Goal: Task Accomplishment & Management: Use online tool/utility

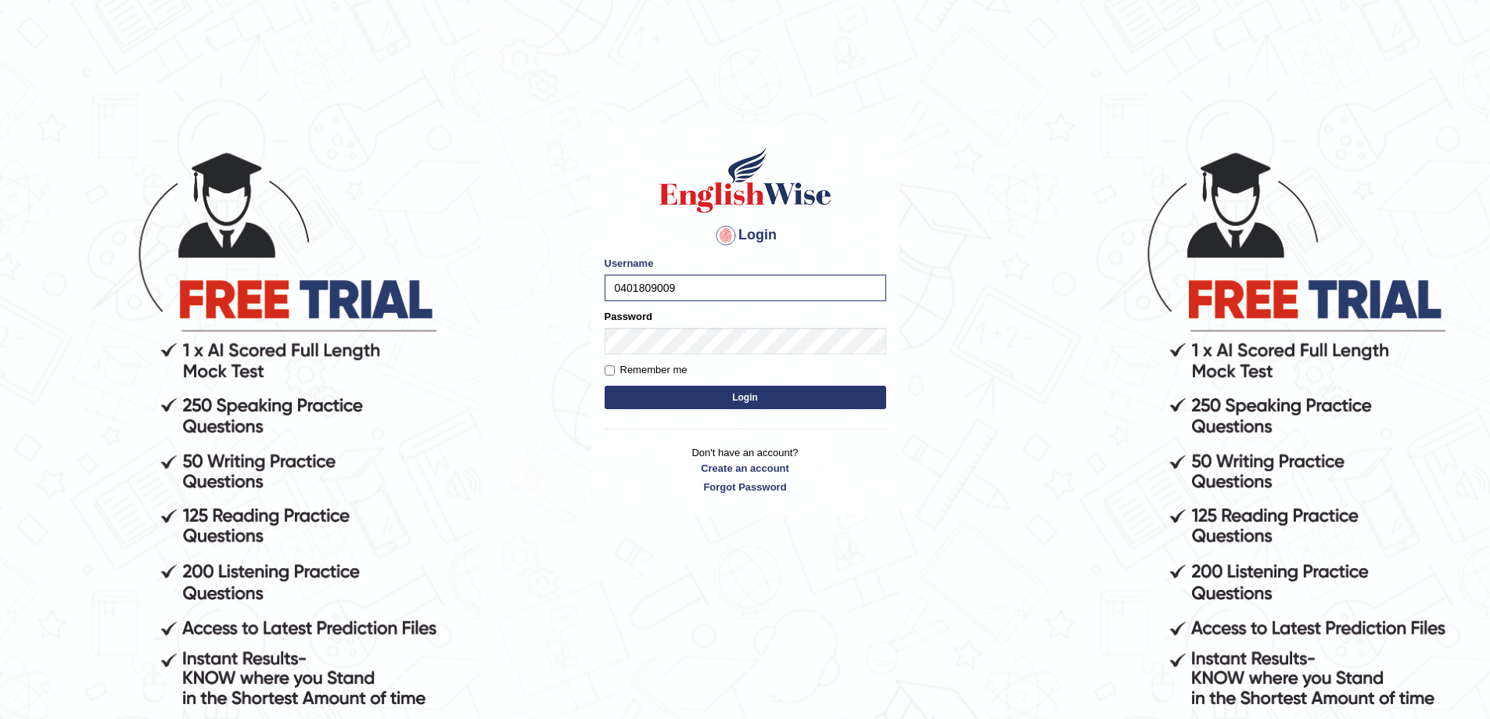
drag, startPoint x: 679, startPoint y: 286, endPoint x: 613, endPoint y: 285, distance: 65.7
click at [613, 285] on input "0401809009" at bounding box center [746, 288] width 282 height 27
click at [653, 393] on button "Login" at bounding box center [746, 397] width 282 height 23
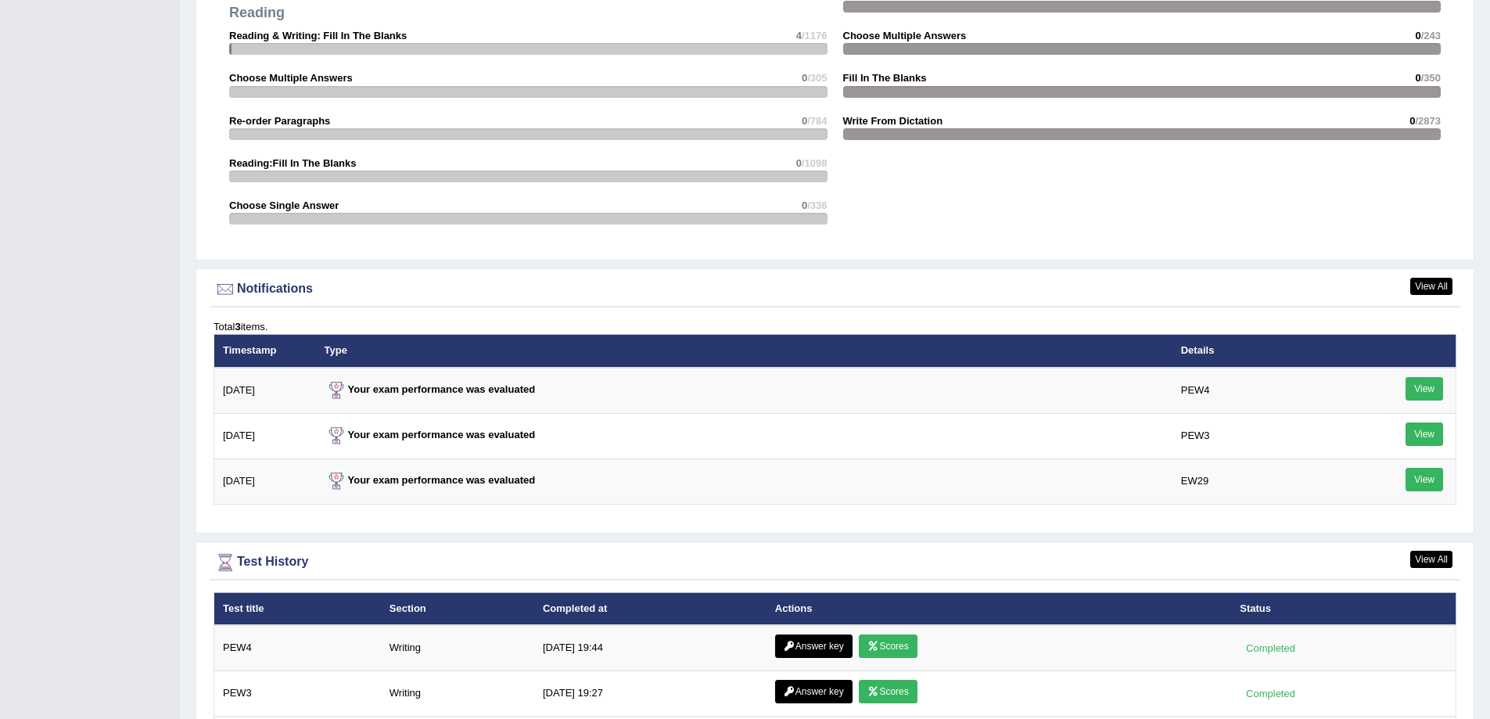
scroll to position [2093, 0]
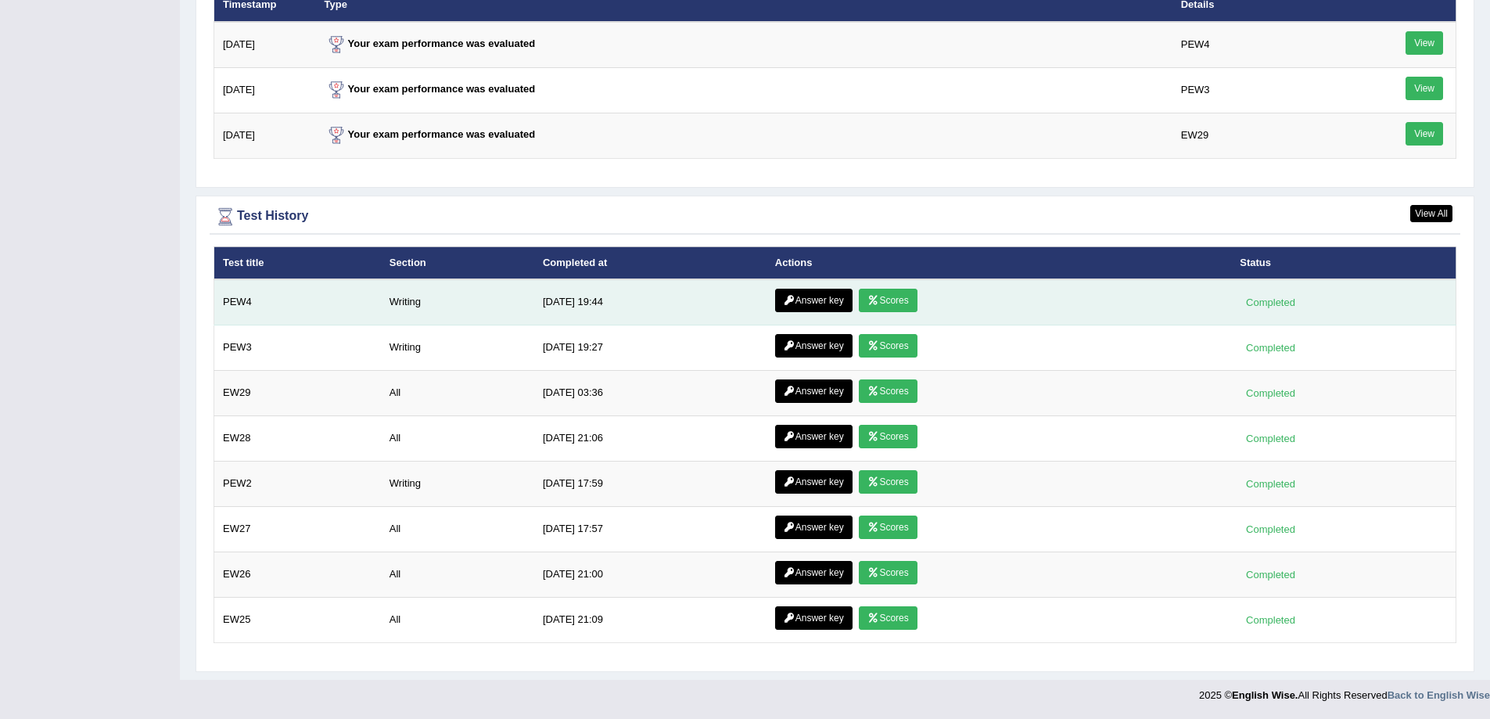
click at [793, 304] on link "Answer key" at bounding box center [813, 300] width 77 height 23
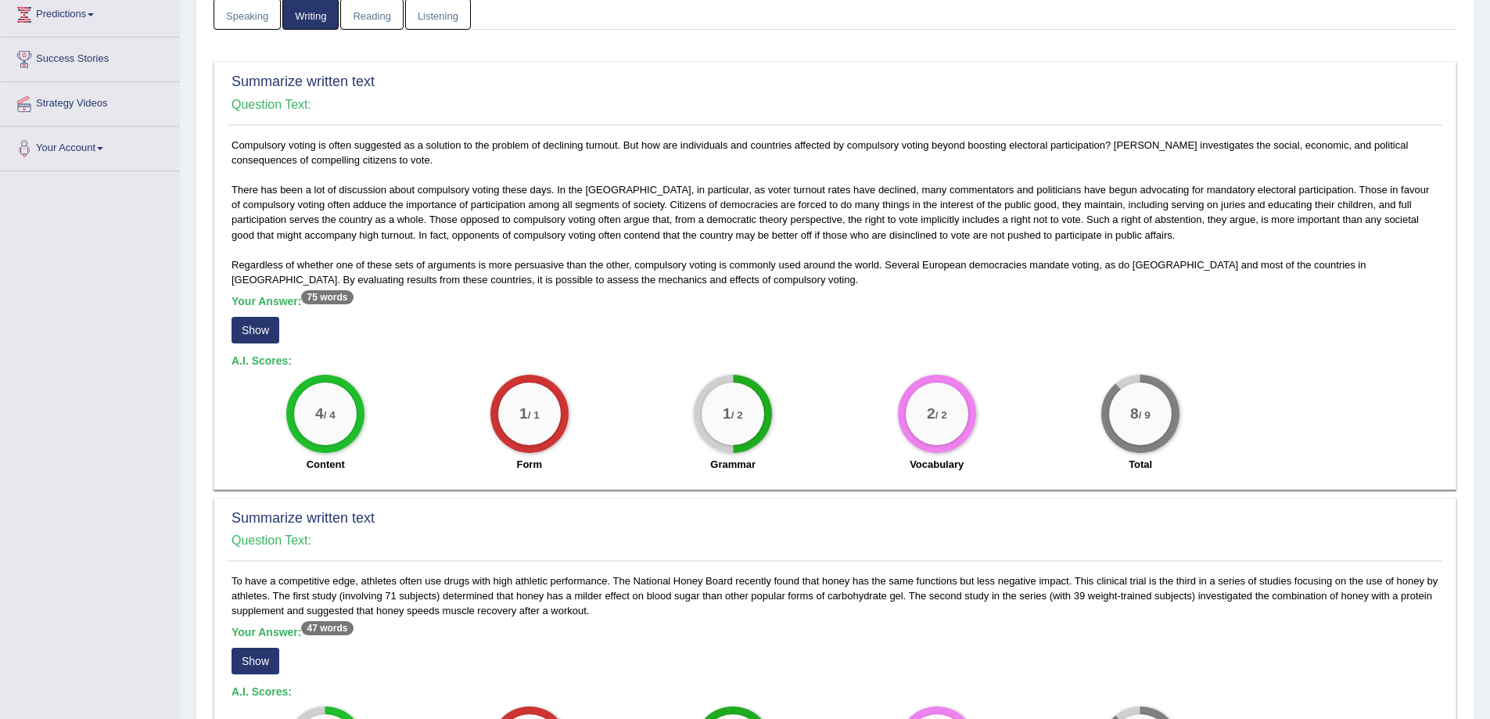
scroll to position [235, 0]
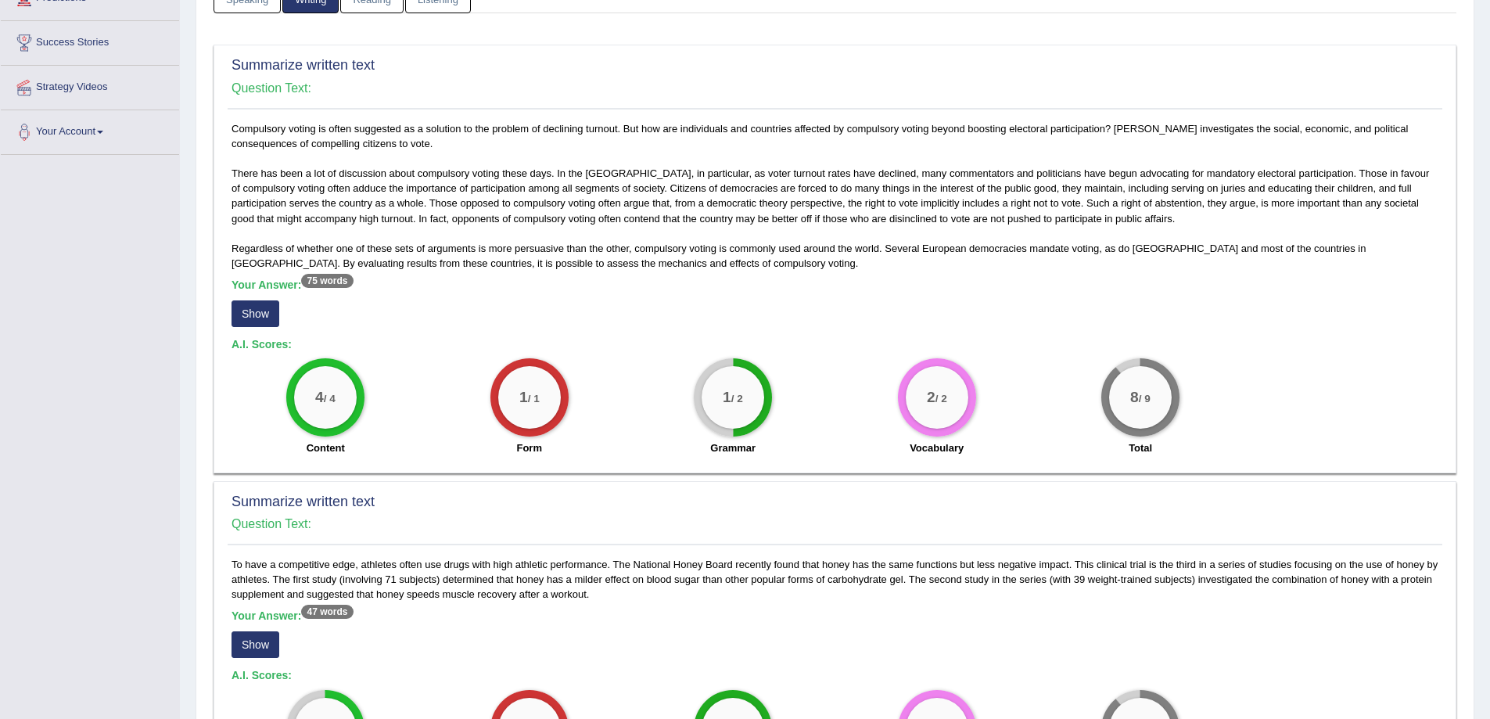
click at [264, 311] on button "Show" at bounding box center [256, 313] width 48 height 27
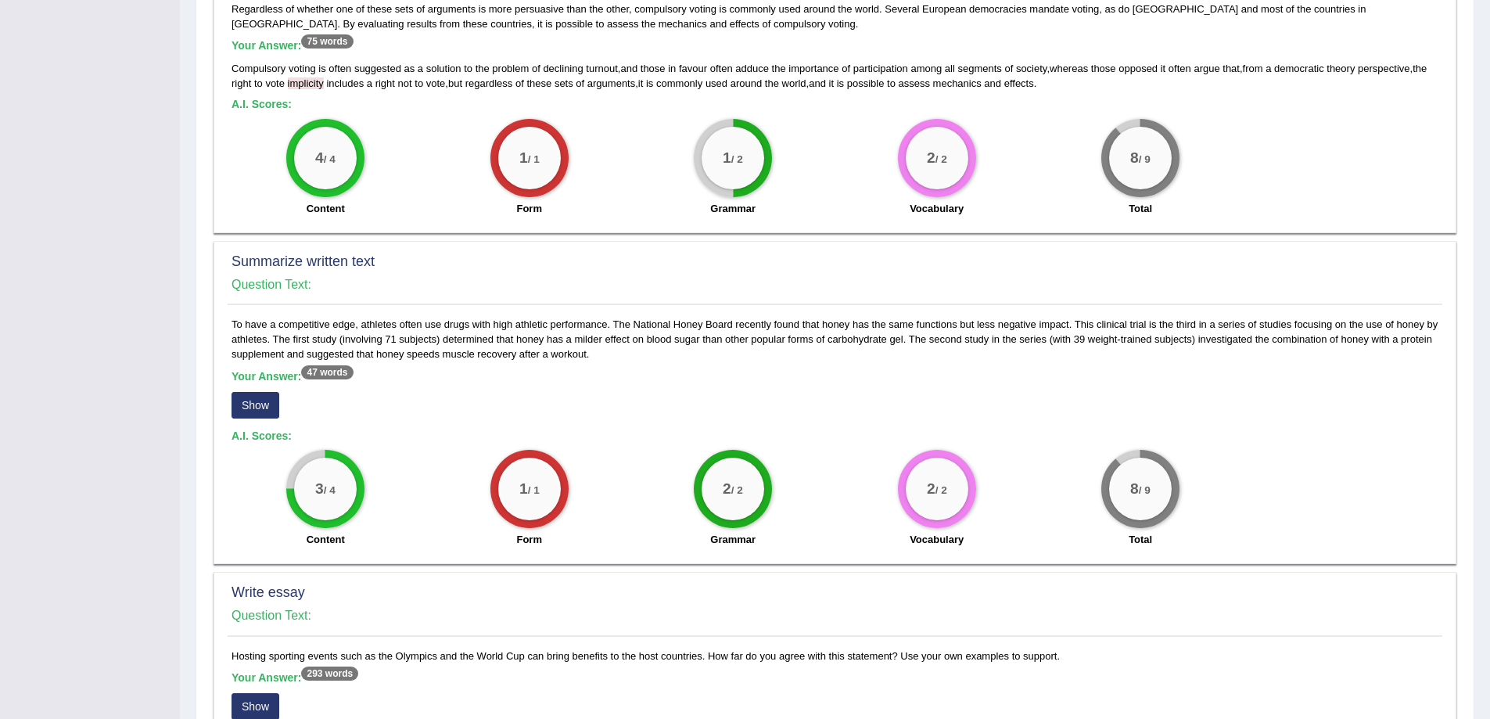
scroll to position [469, 0]
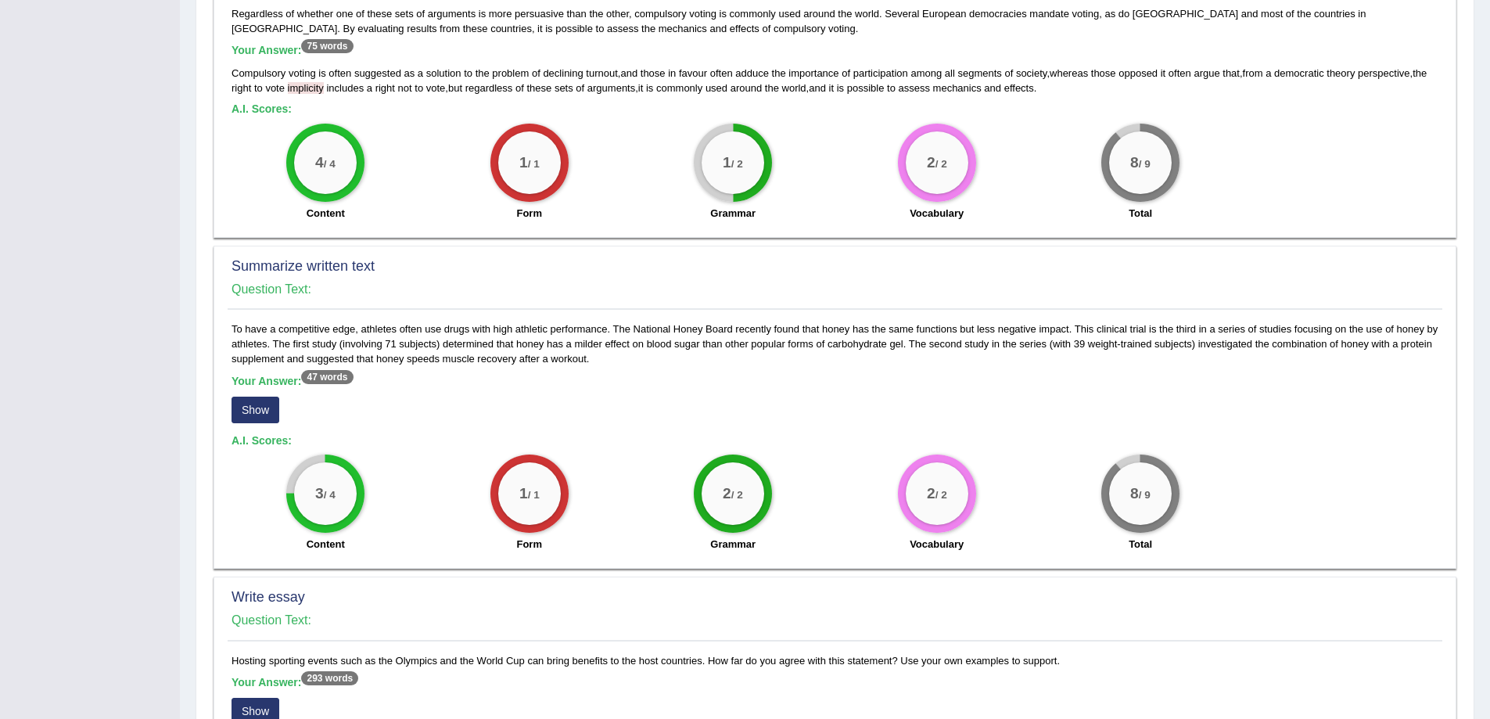
click at [268, 408] on button "Show" at bounding box center [256, 410] width 48 height 27
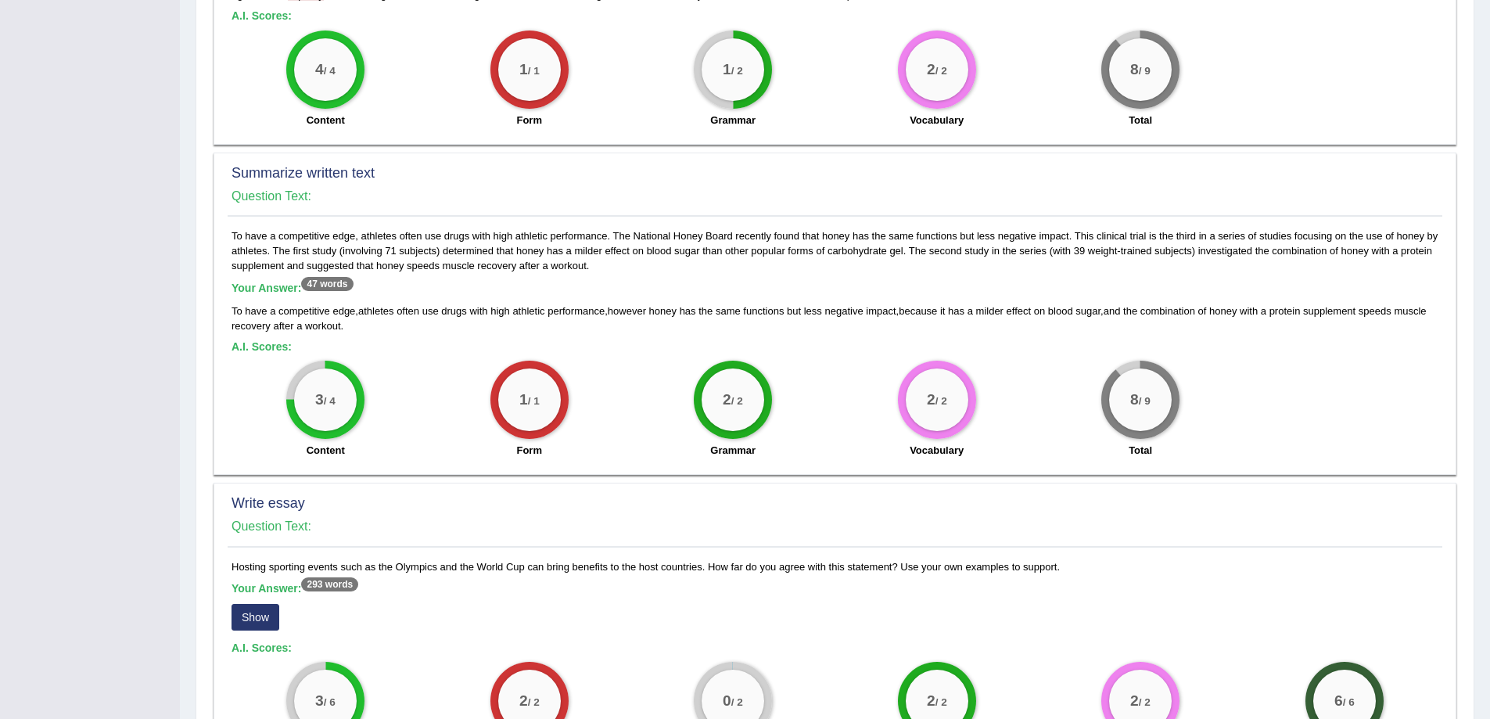
scroll to position [704, 0]
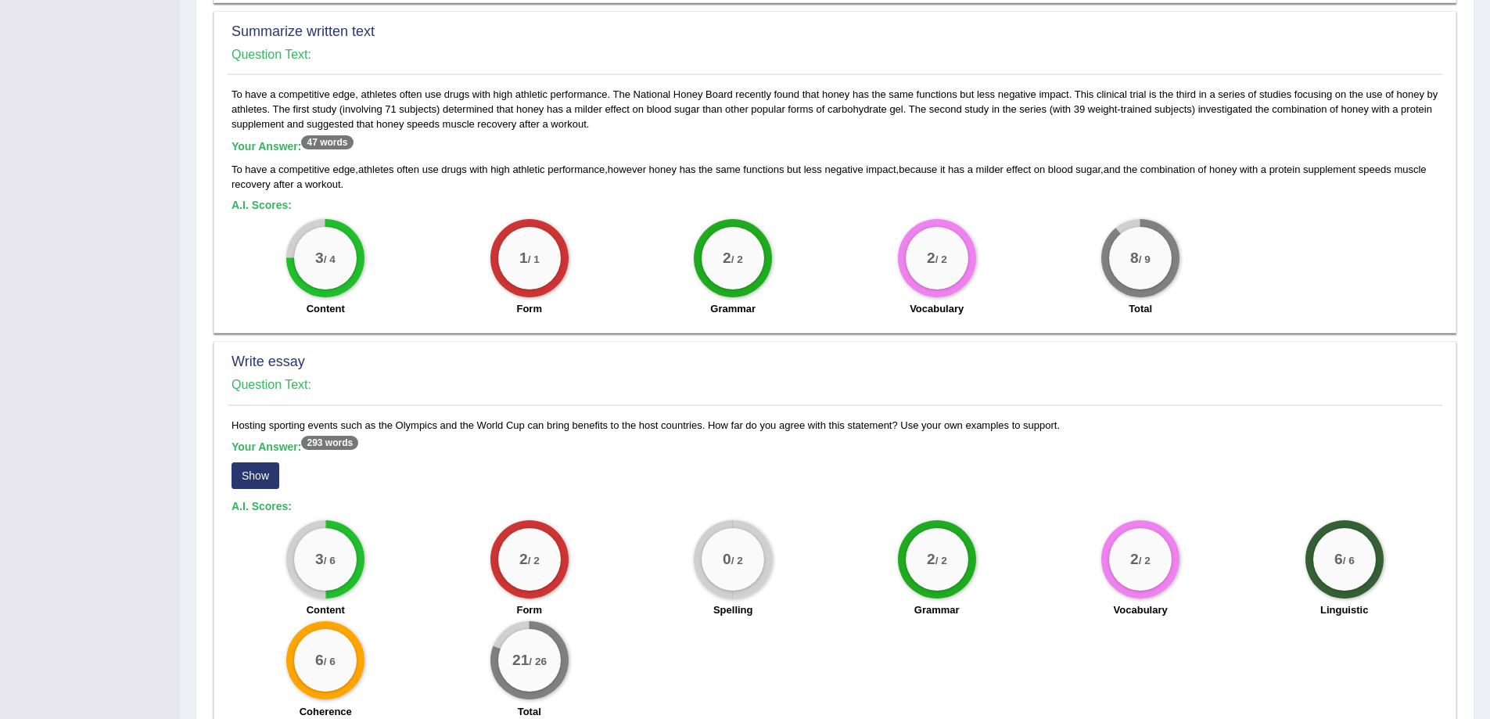
click at [266, 476] on button "Show" at bounding box center [256, 475] width 48 height 27
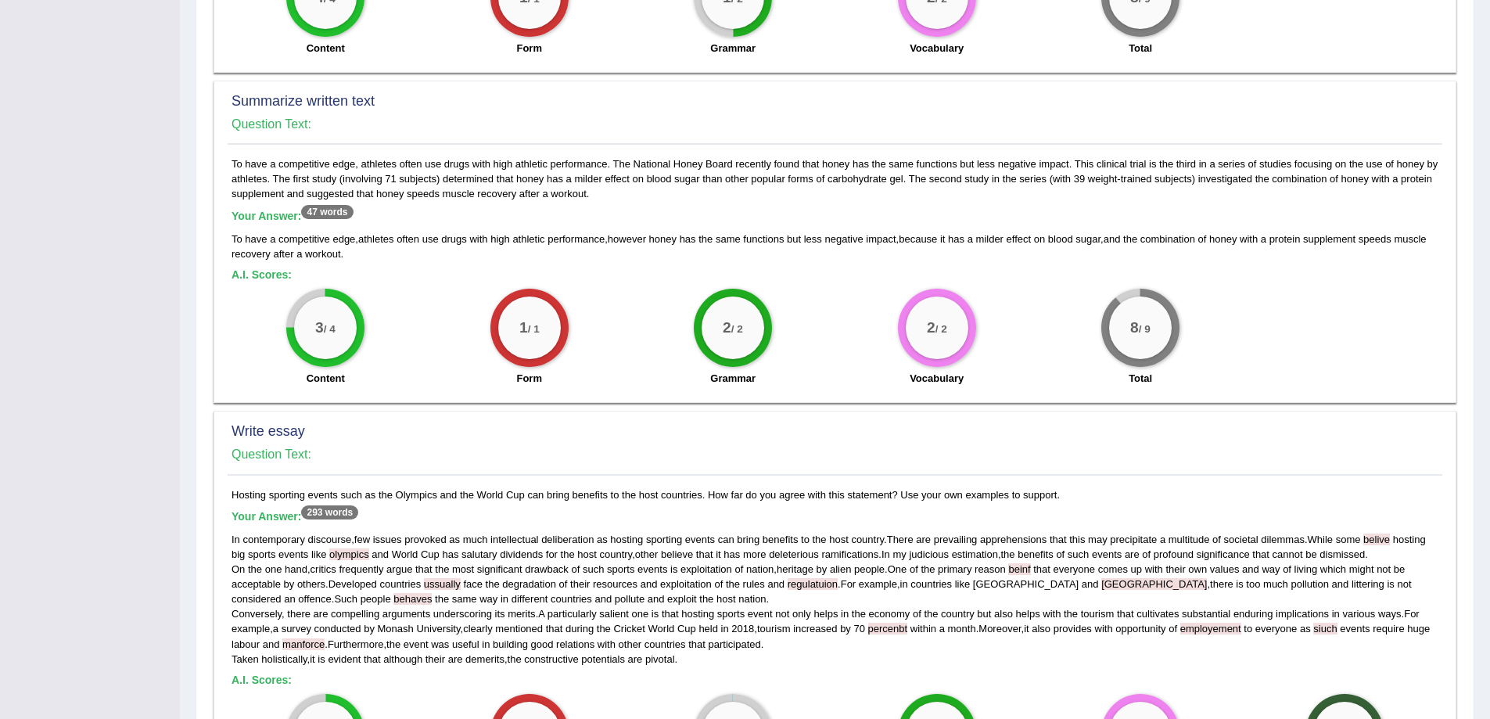
scroll to position [626, 0]
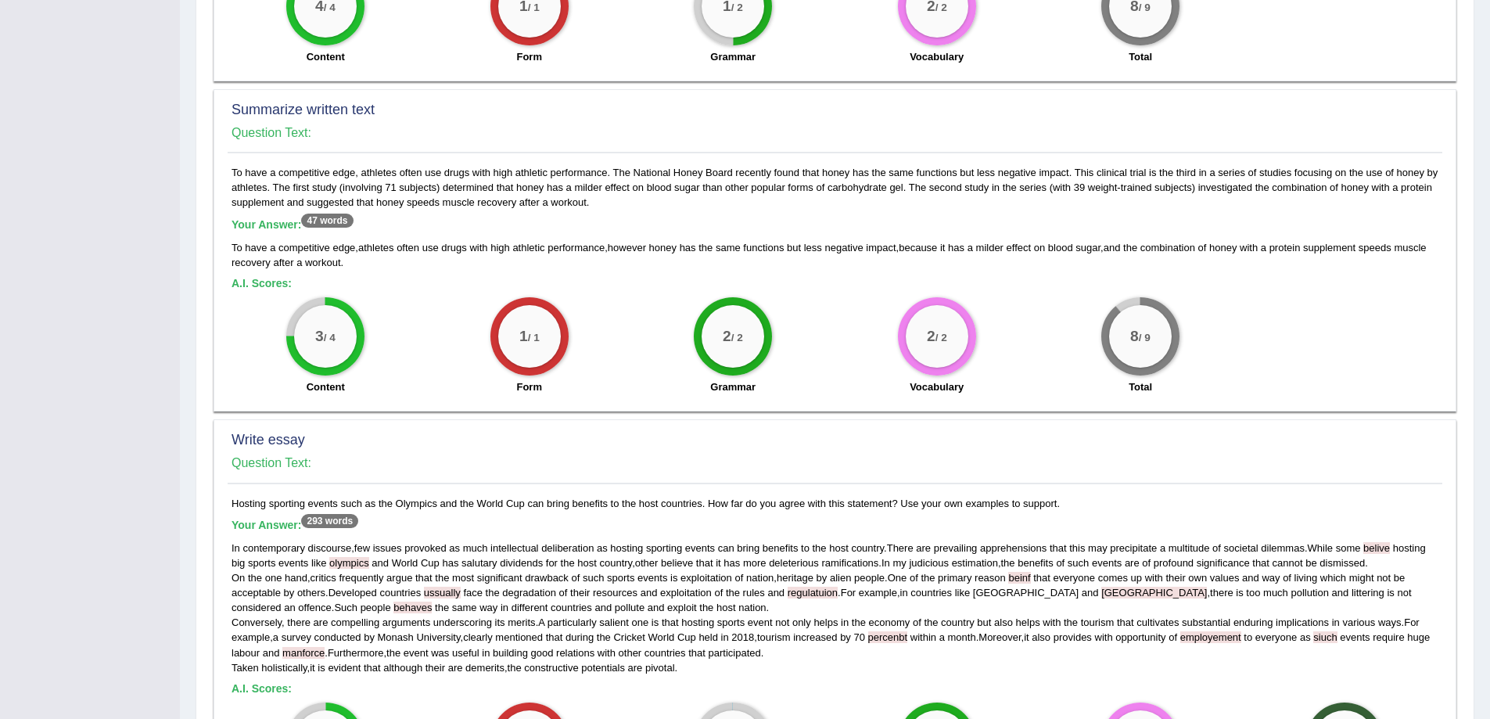
drag, startPoint x: 232, startPoint y: 500, endPoint x: 1092, endPoint y: 495, distance: 860.7
click at [1092, 496] on div "Hosting sporting events such as the Olympics and the World Cup can bring benefi…" at bounding box center [835, 703] width 1215 height 414
copy div "Hosting sporting events such as the Olympics and the World Cup can bring benefi…"
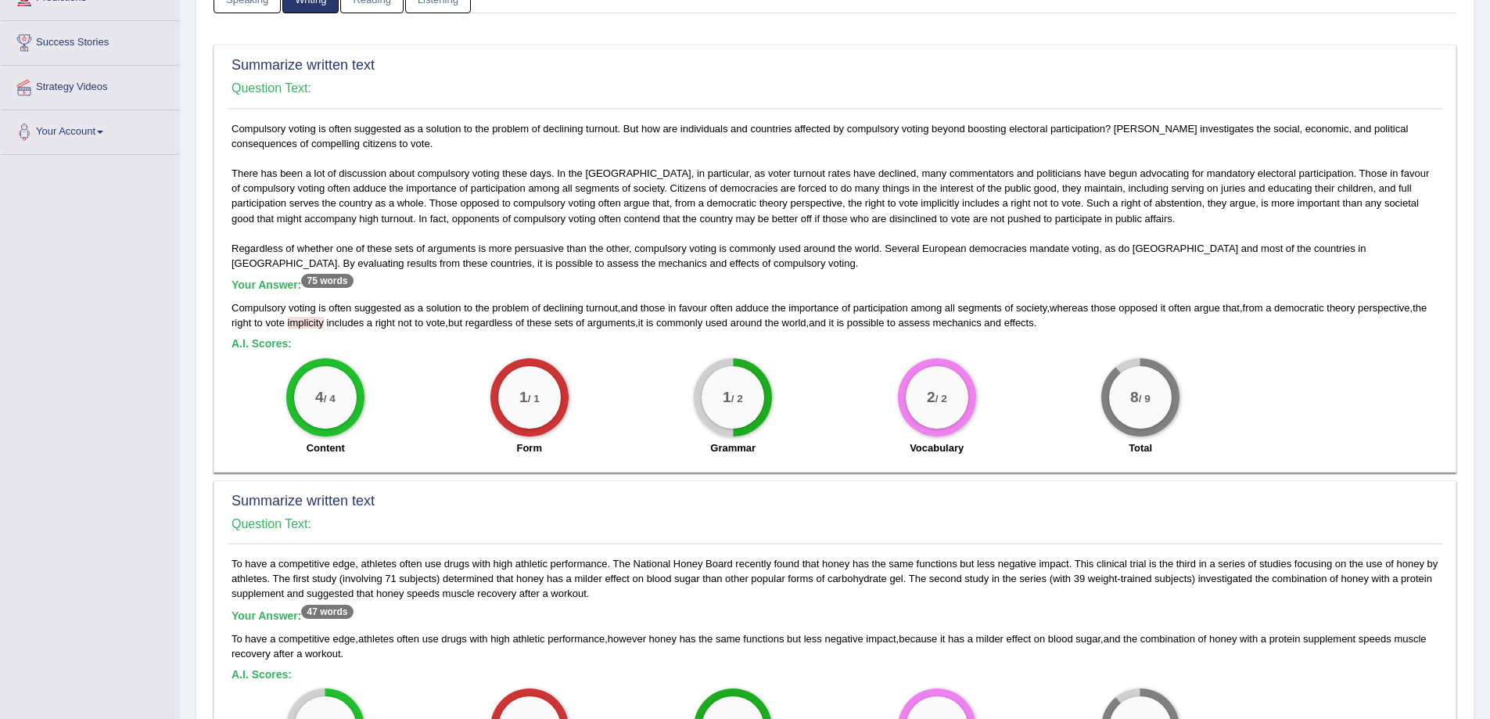
scroll to position [0, 0]
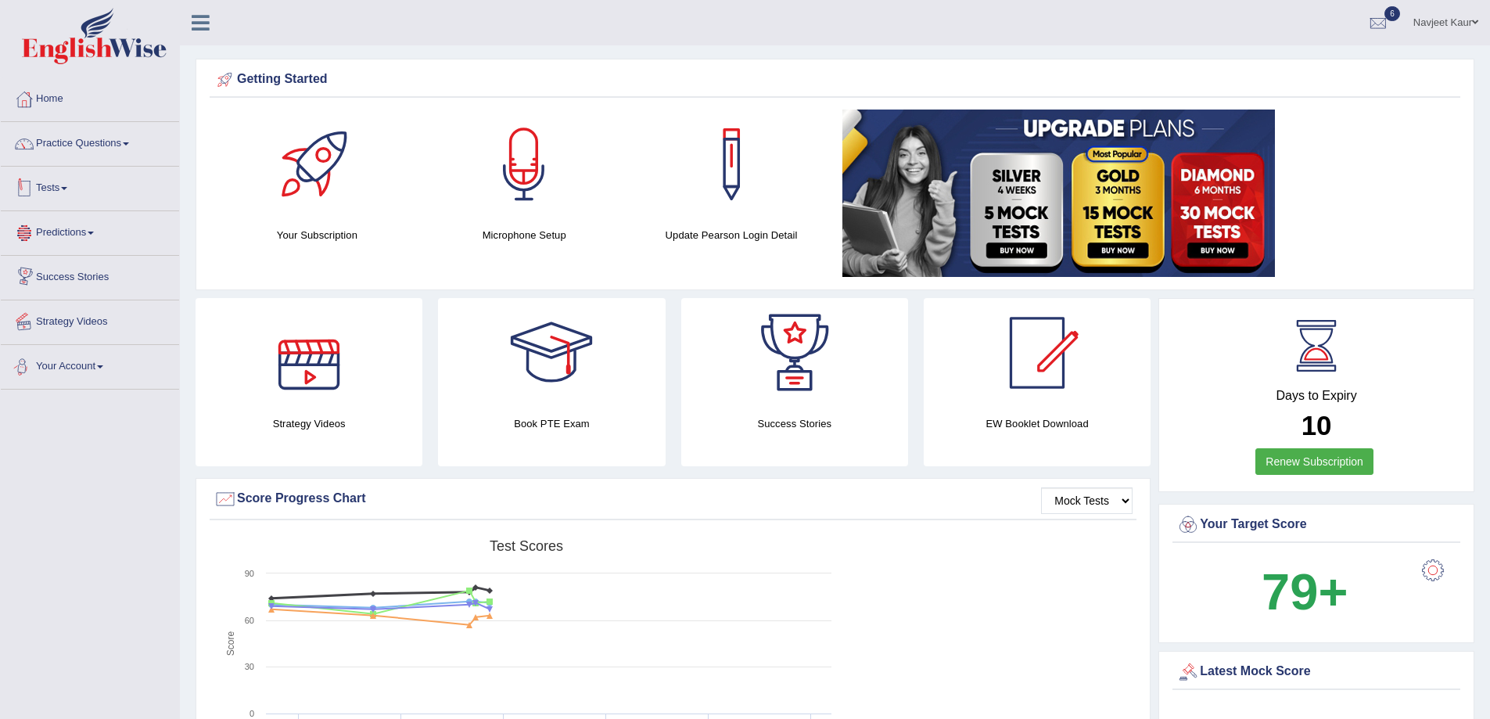
click at [51, 192] on link "Tests" at bounding box center [90, 186] width 178 height 39
click at [77, 246] on link "Take Mock Test" at bounding box center [102, 253] width 146 height 28
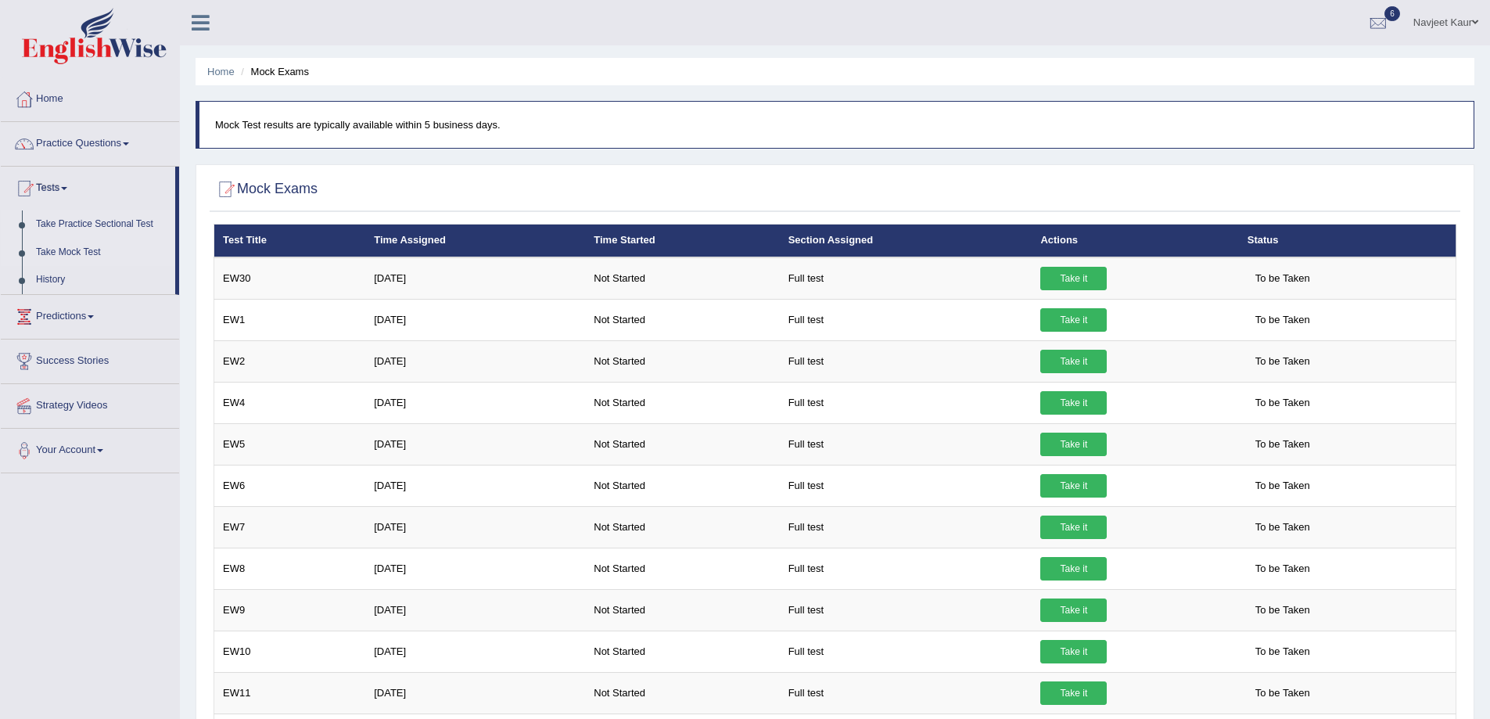
click at [115, 225] on link "Take Practice Sectional Test" at bounding box center [102, 224] width 146 height 28
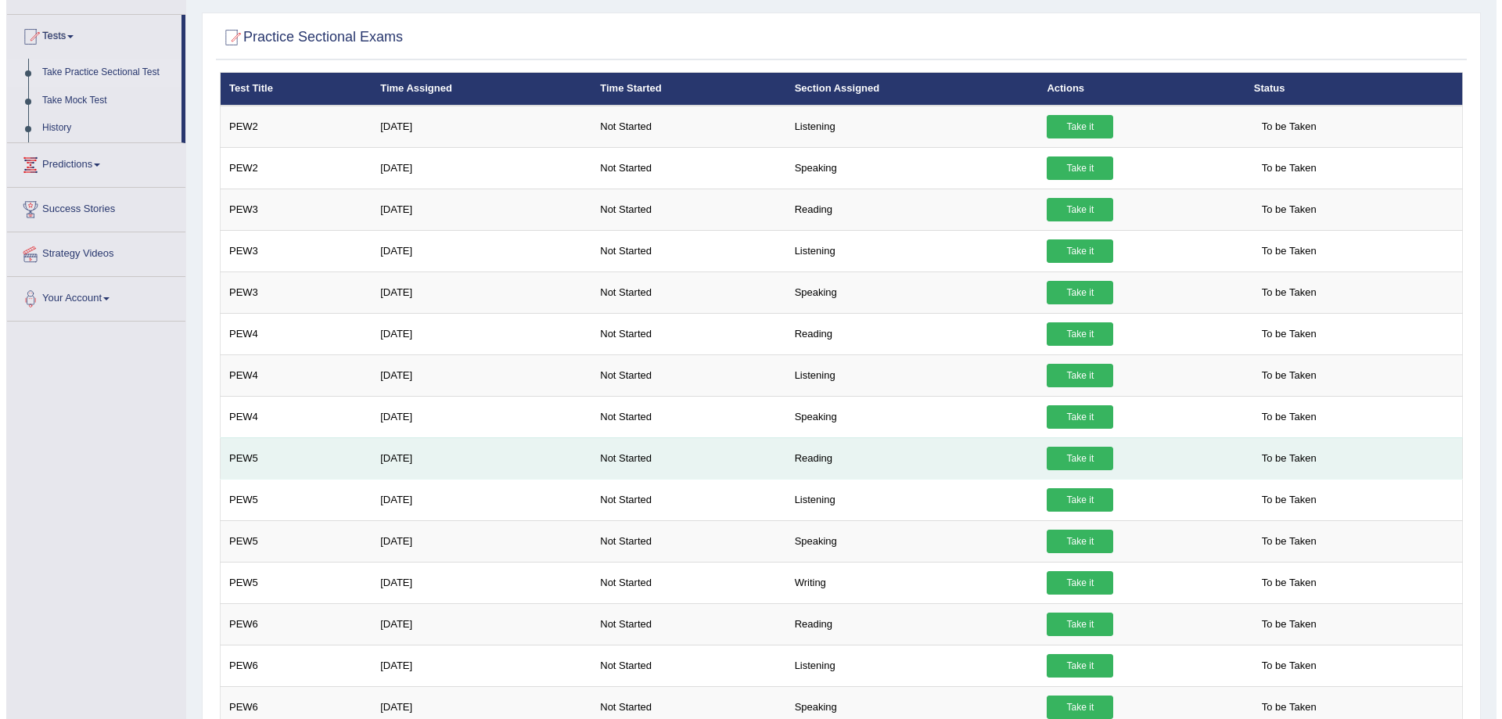
scroll to position [156, 0]
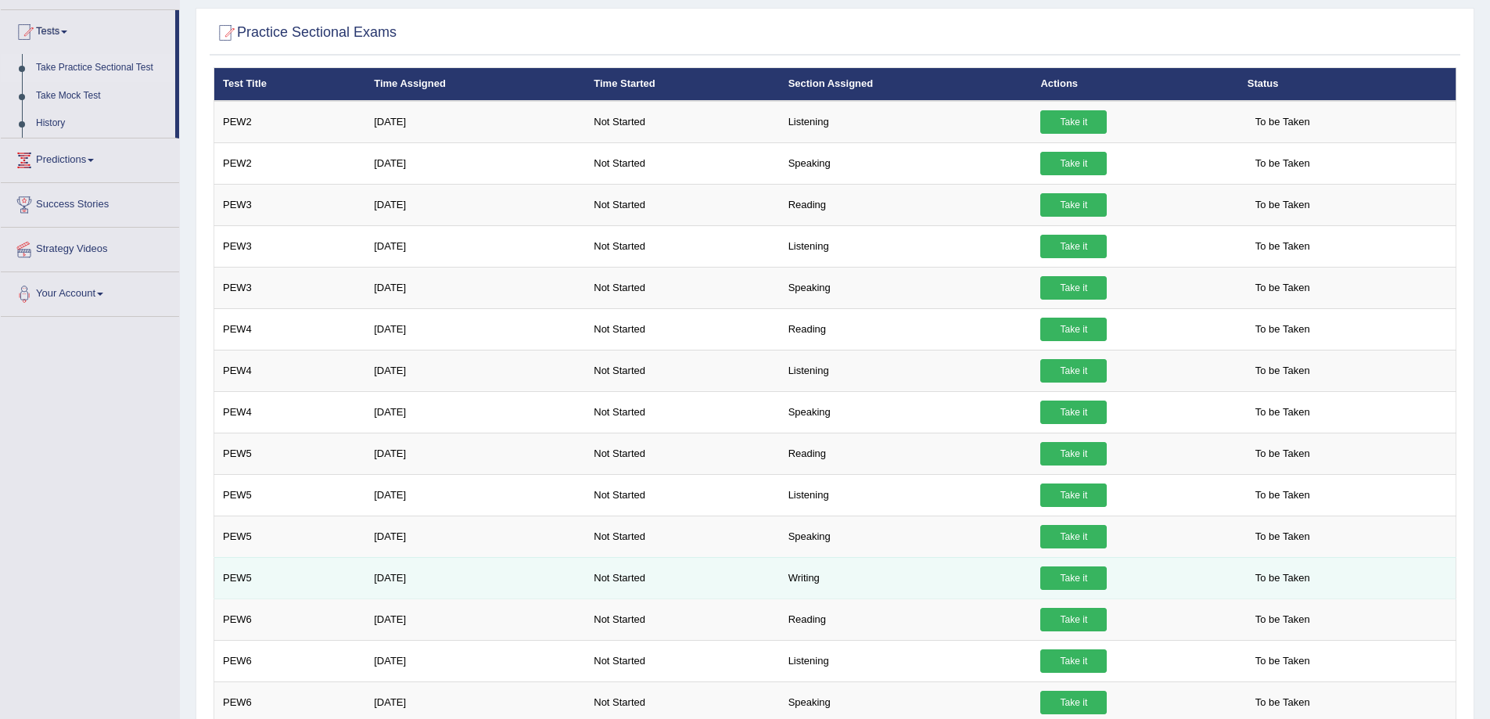
click at [1068, 576] on link "Take it" at bounding box center [1074, 577] width 67 height 23
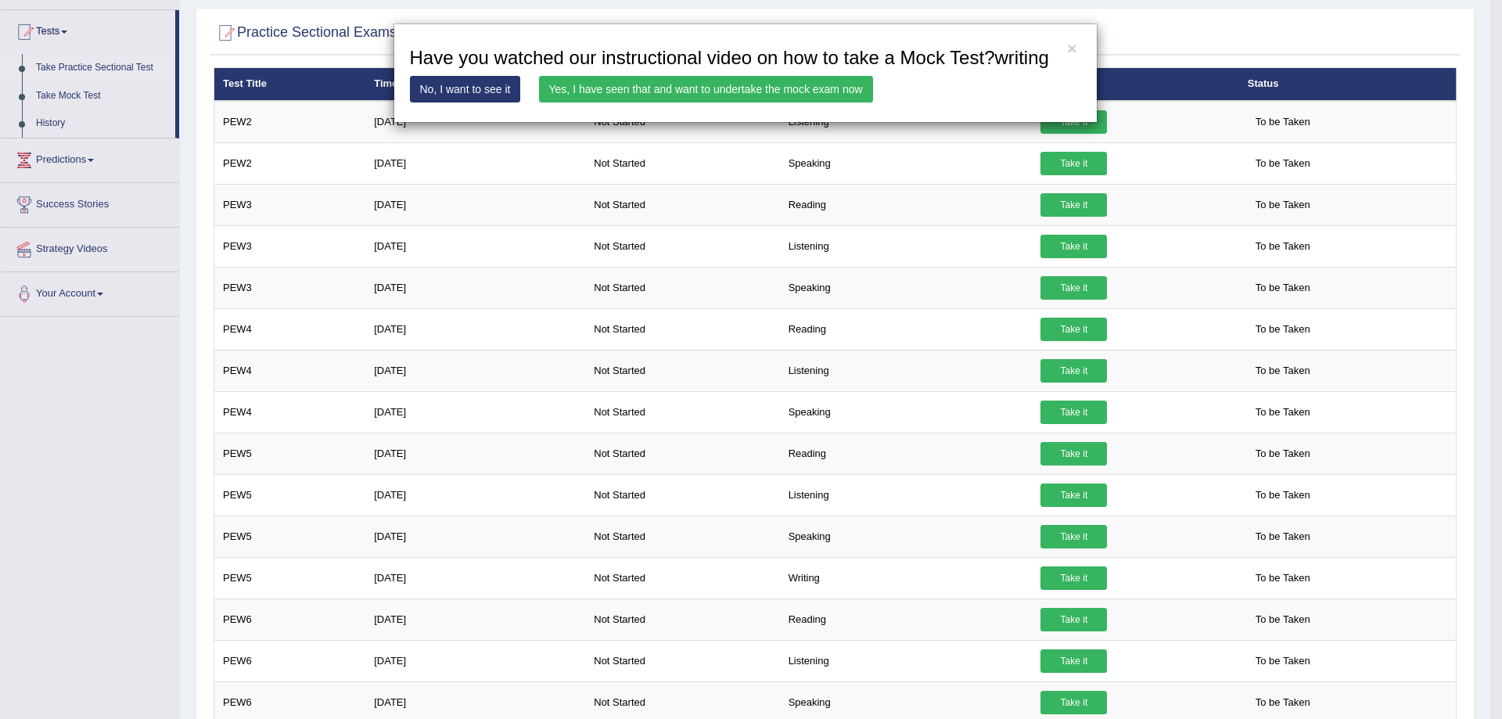
click at [580, 81] on link "Yes, I have seen that and want to undertake the mock exam now" at bounding box center [706, 89] width 334 height 27
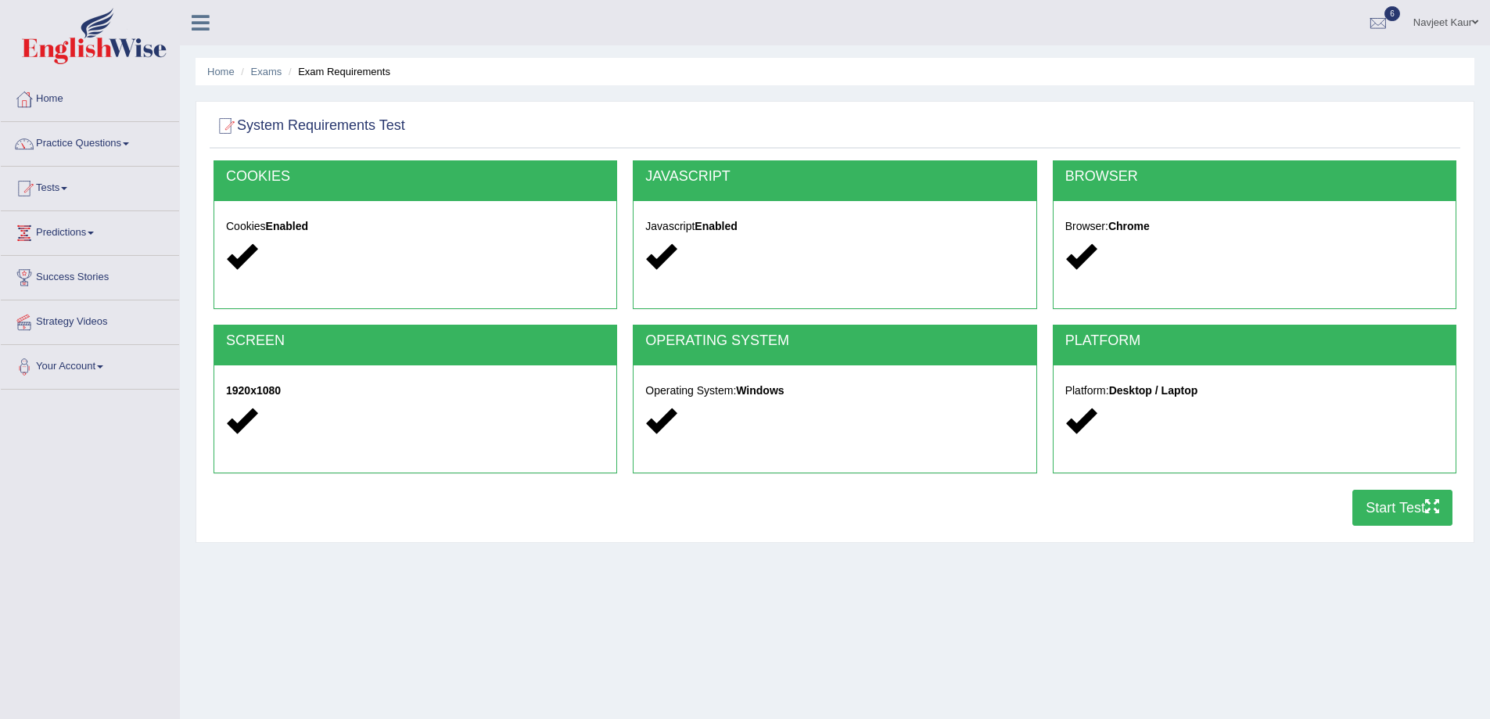
click at [1384, 502] on button "Start Test" at bounding box center [1403, 508] width 100 height 36
click at [71, 99] on link "Home" at bounding box center [90, 96] width 178 height 39
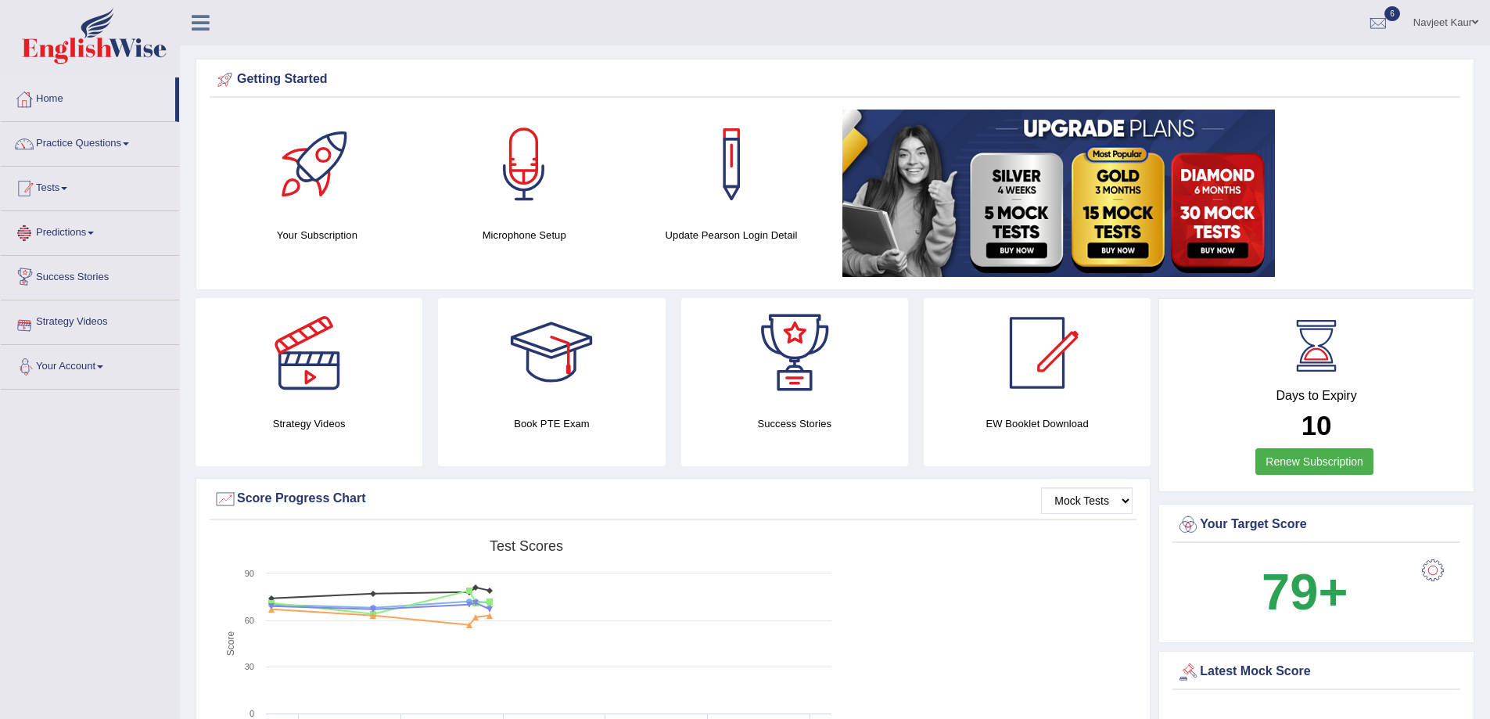
click at [58, 191] on link "Tests" at bounding box center [90, 186] width 178 height 39
click at [67, 224] on link "Take Practice Sectional Test" at bounding box center [102, 224] width 146 height 28
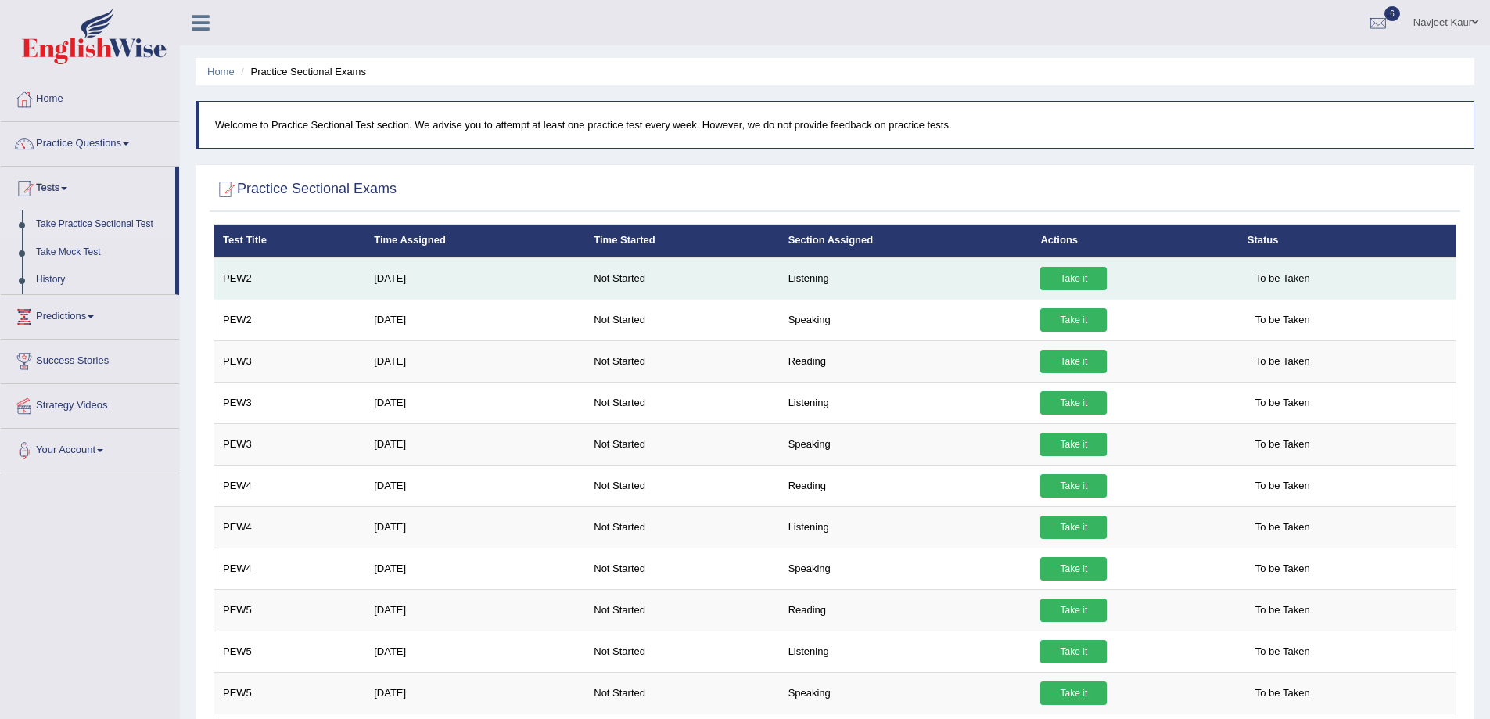
click at [1074, 271] on link "Take it" at bounding box center [1074, 278] width 67 height 23
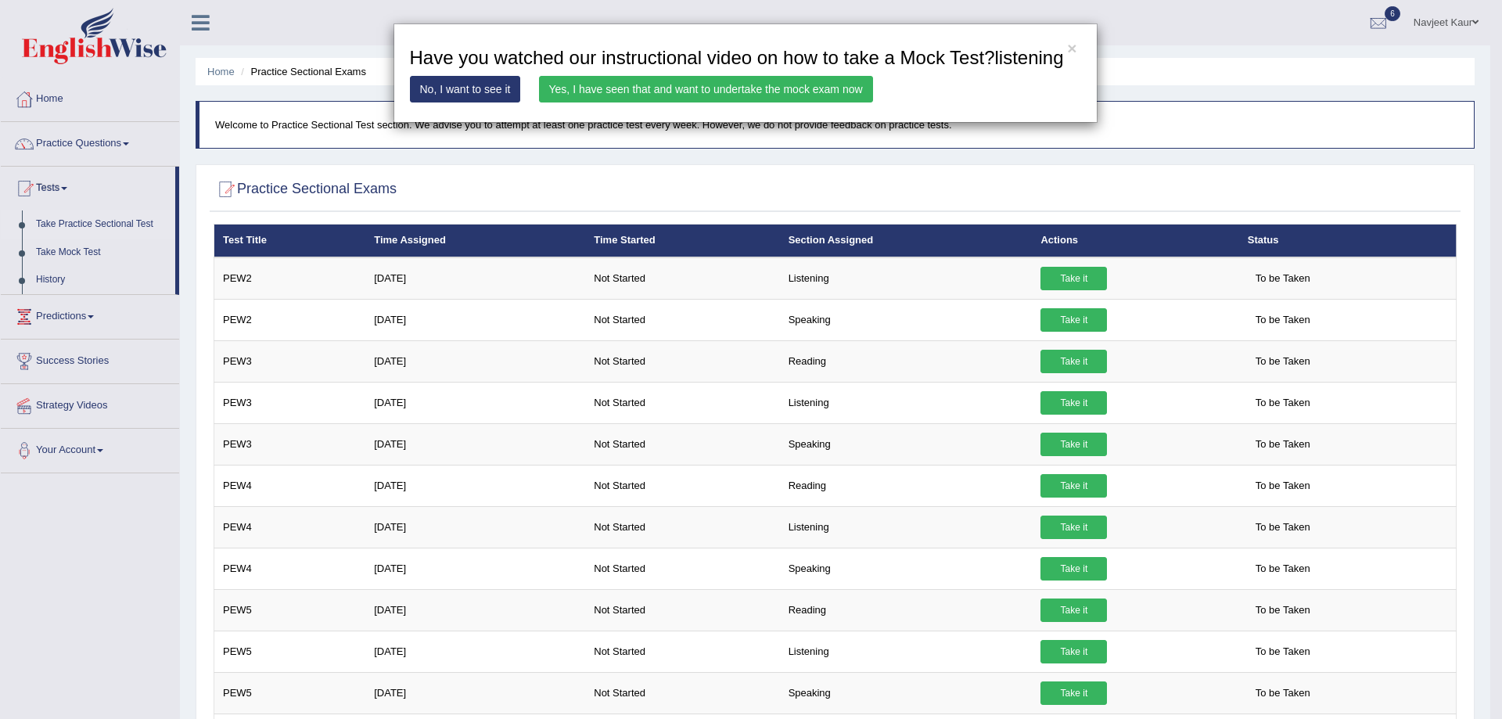
click at [688, 86] on link "Yes, I have seen that and want to undertake the mock exam now" at bounding box center [706, 89] width 334 height 27
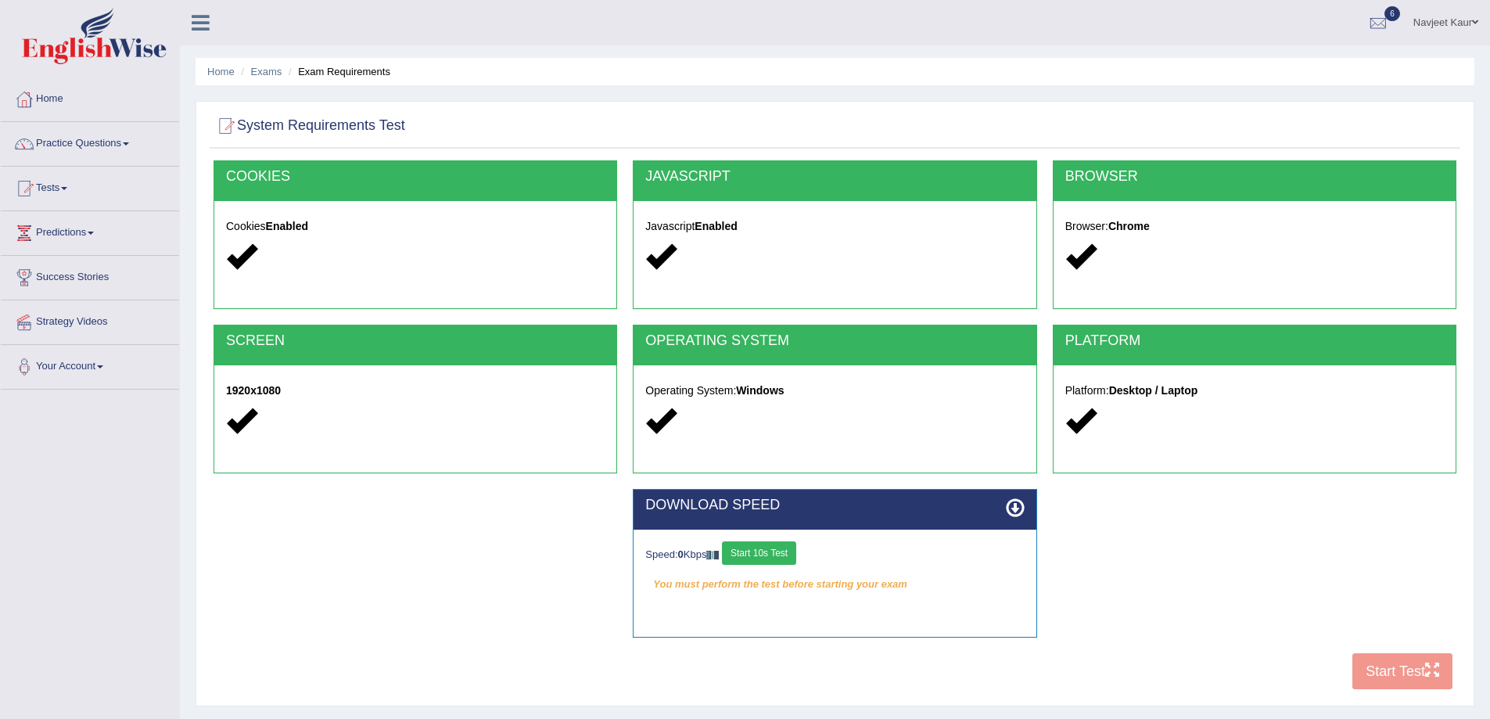
click at [764, 559] on button "Start 10s Test" at bounding box center [759, 552] width 74 height 23
click at [1416, 676] on button "Start Test" at bounding box center [1403, 671] width 100 height 36
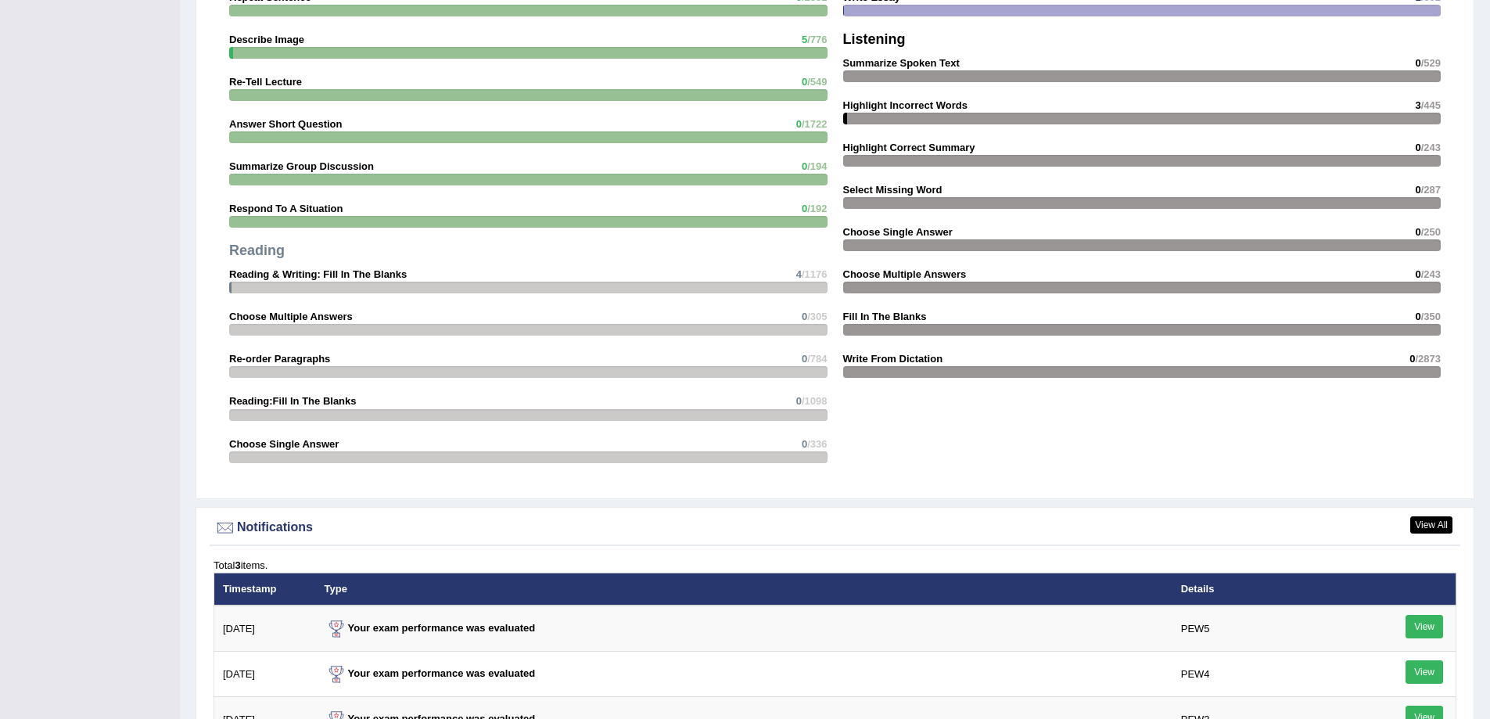
scroll to position [1878, 0]
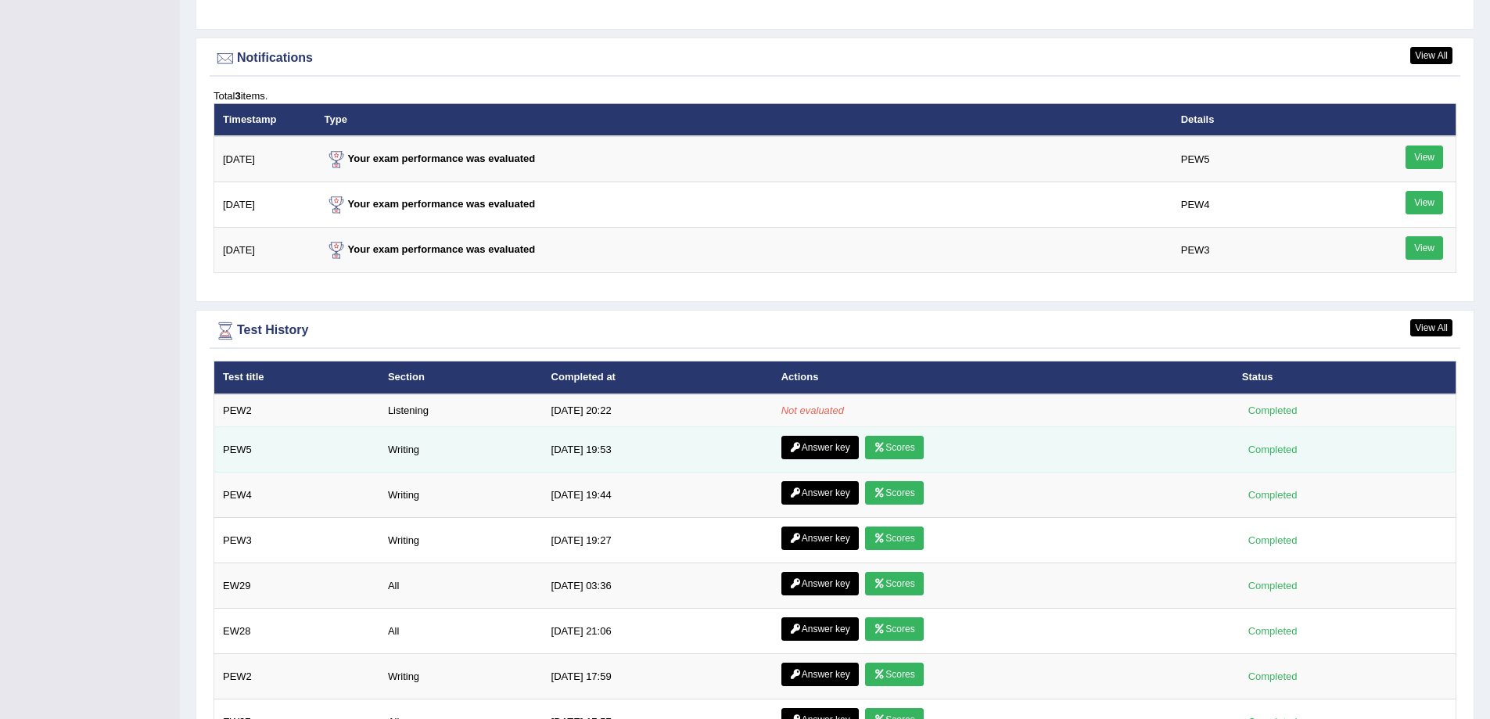
click at [822, 444] on link "Answer key" at bounding box center [820, 447] width 77 height 23
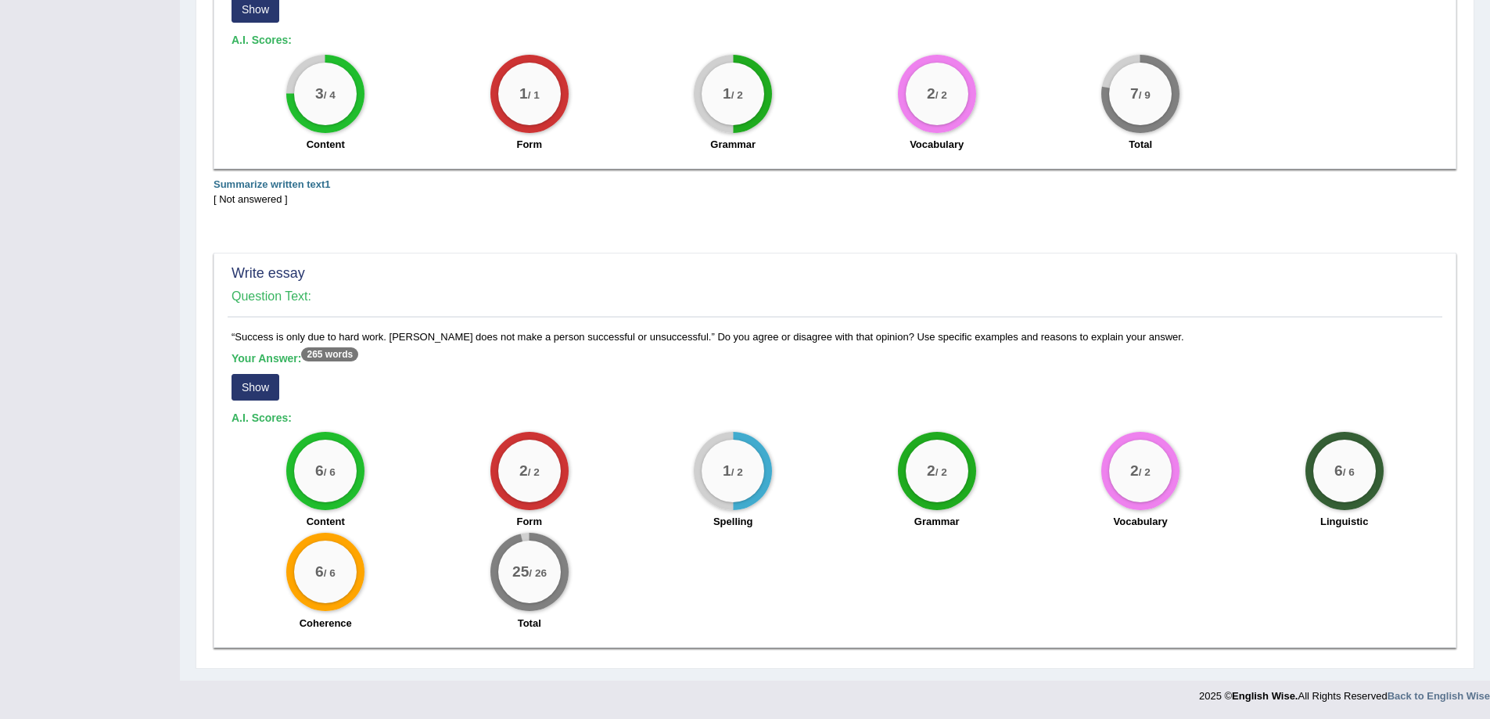
scroll to position [465, 0]
click at [264, 387] on button "Show" at bounding box center [256, 386] width 48 height 27
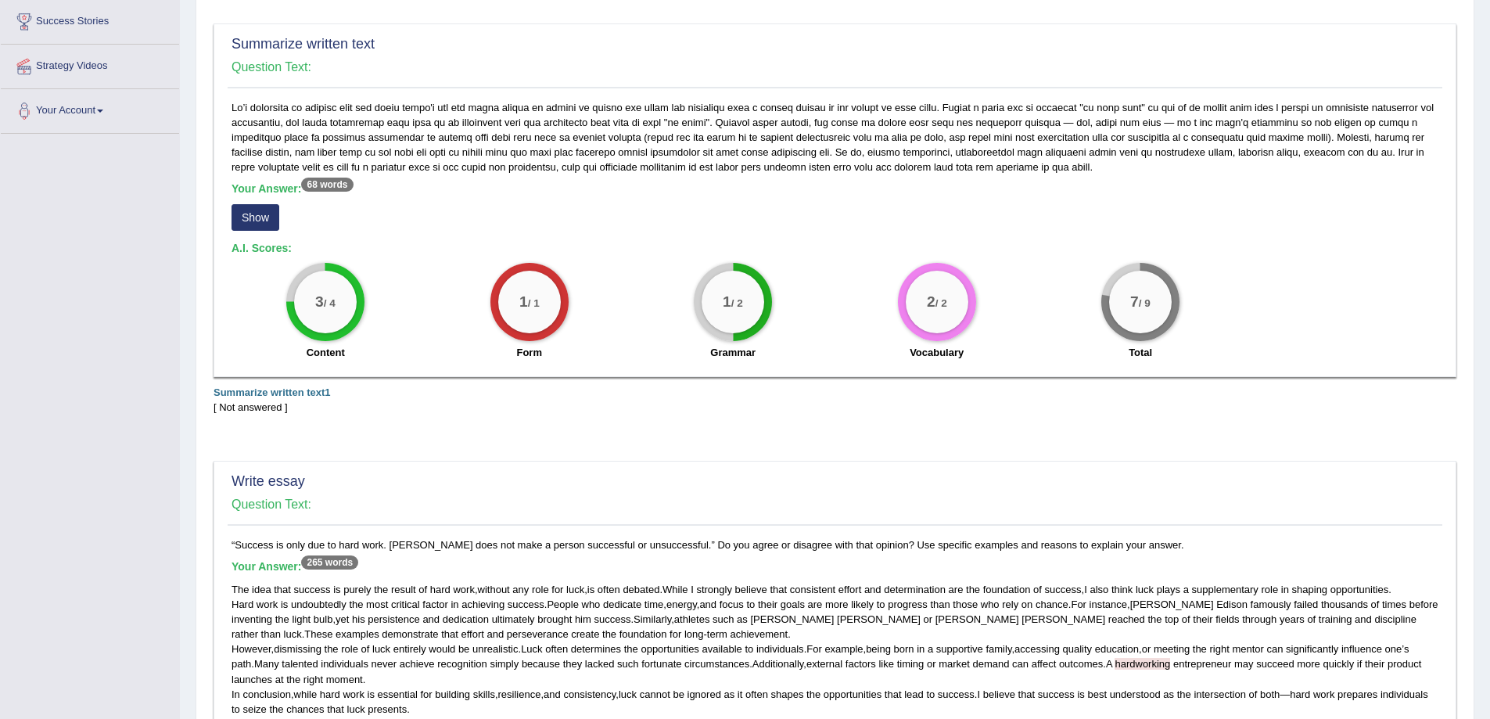
scroll to position [0, 0]
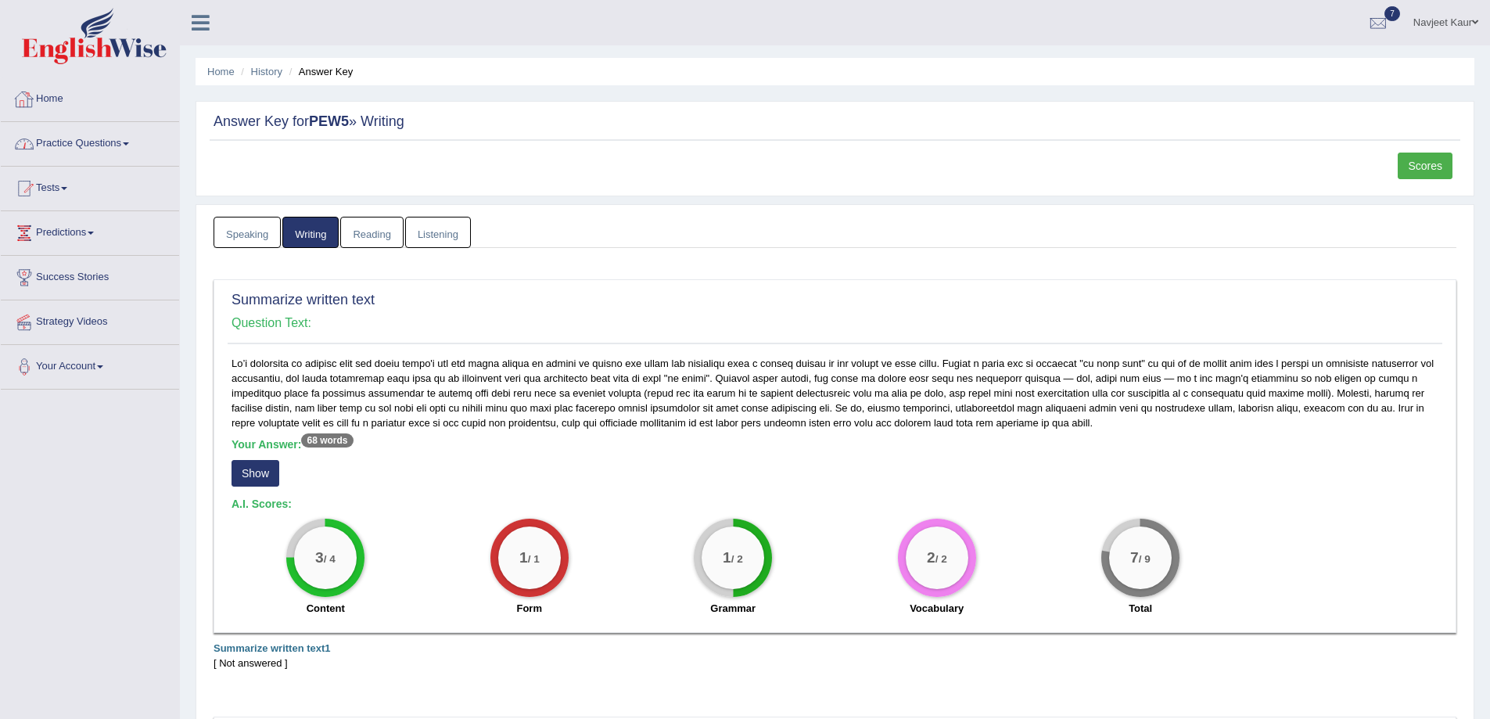
click at [111, 155] on link "Practice Questions" at bounding box center [90, 141] width 178 height 39
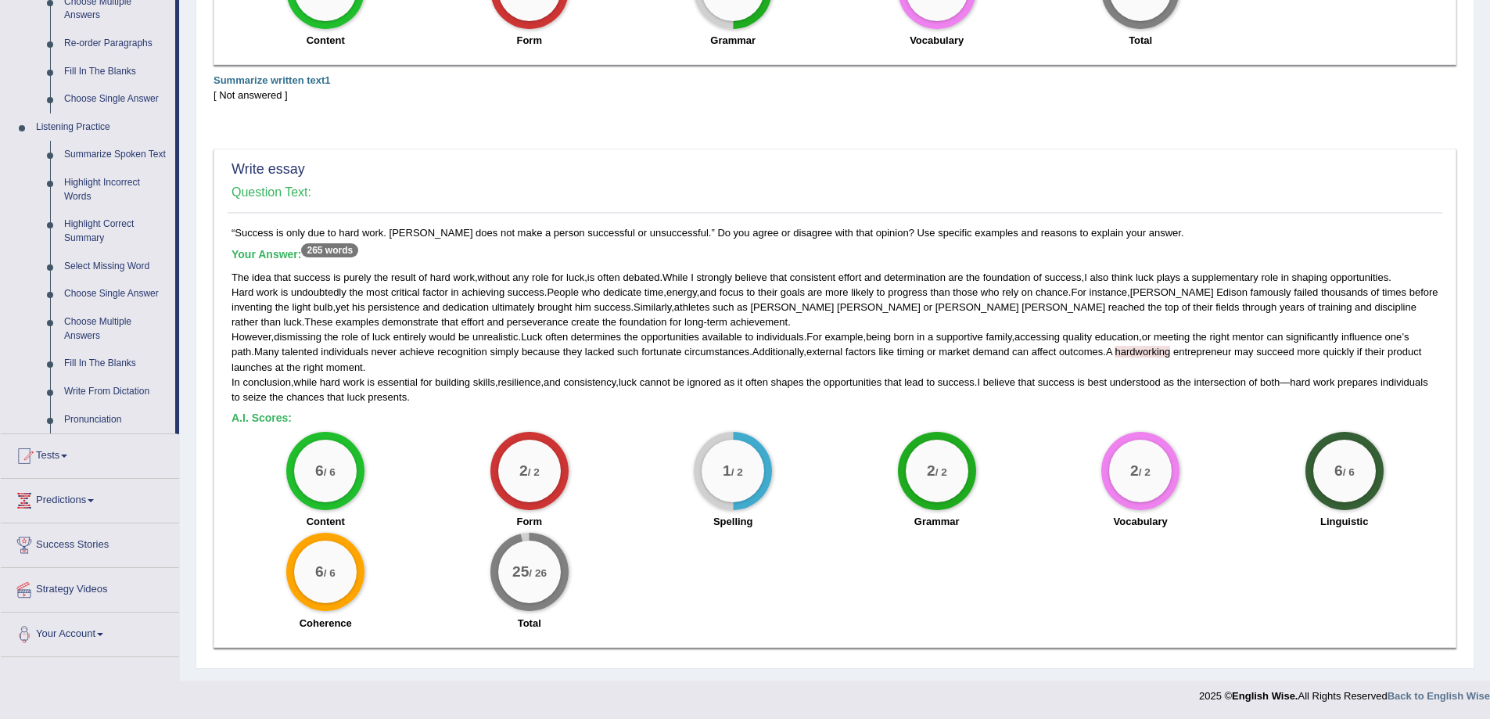
scroll to position [569, 0]
click at [67, 457] on span at bounding box center [64, 455] width 6 height 3
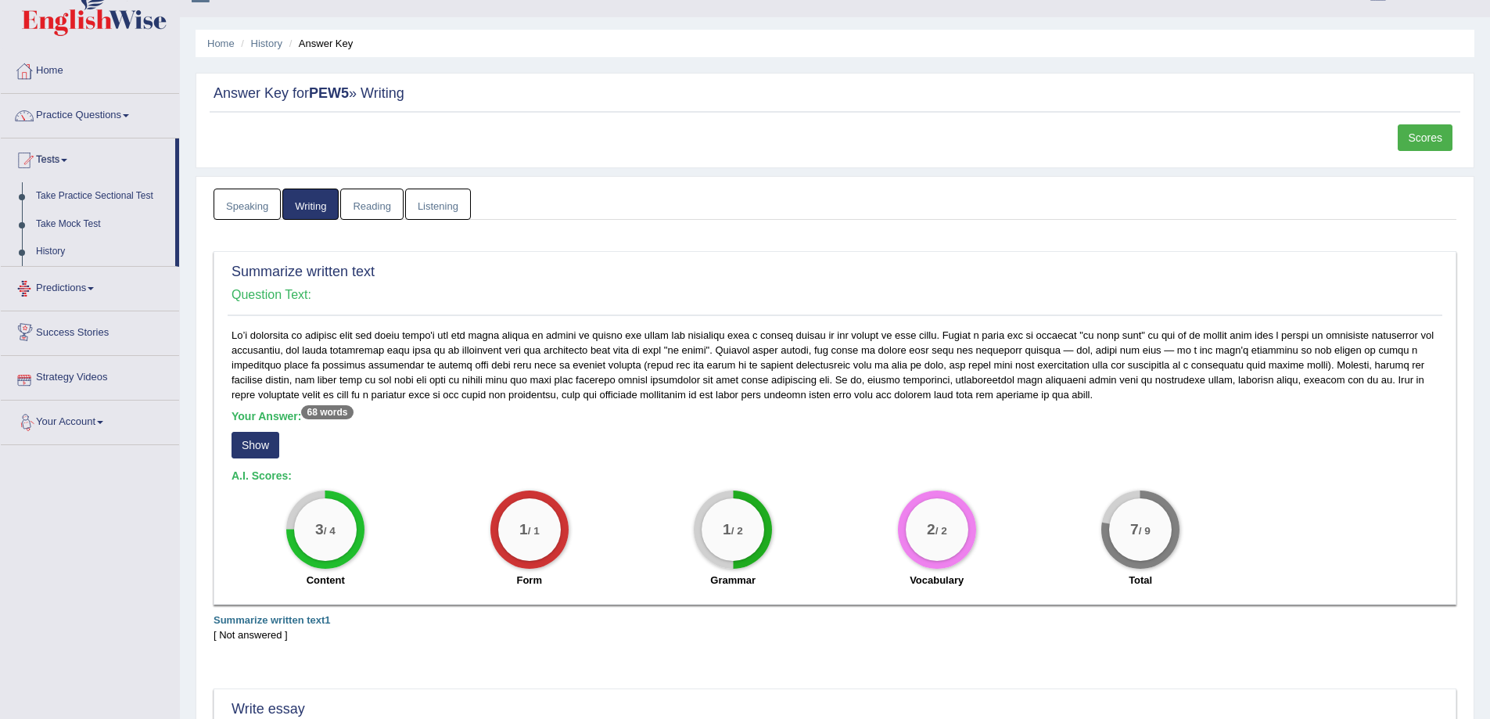
scroll to position [0, 0]
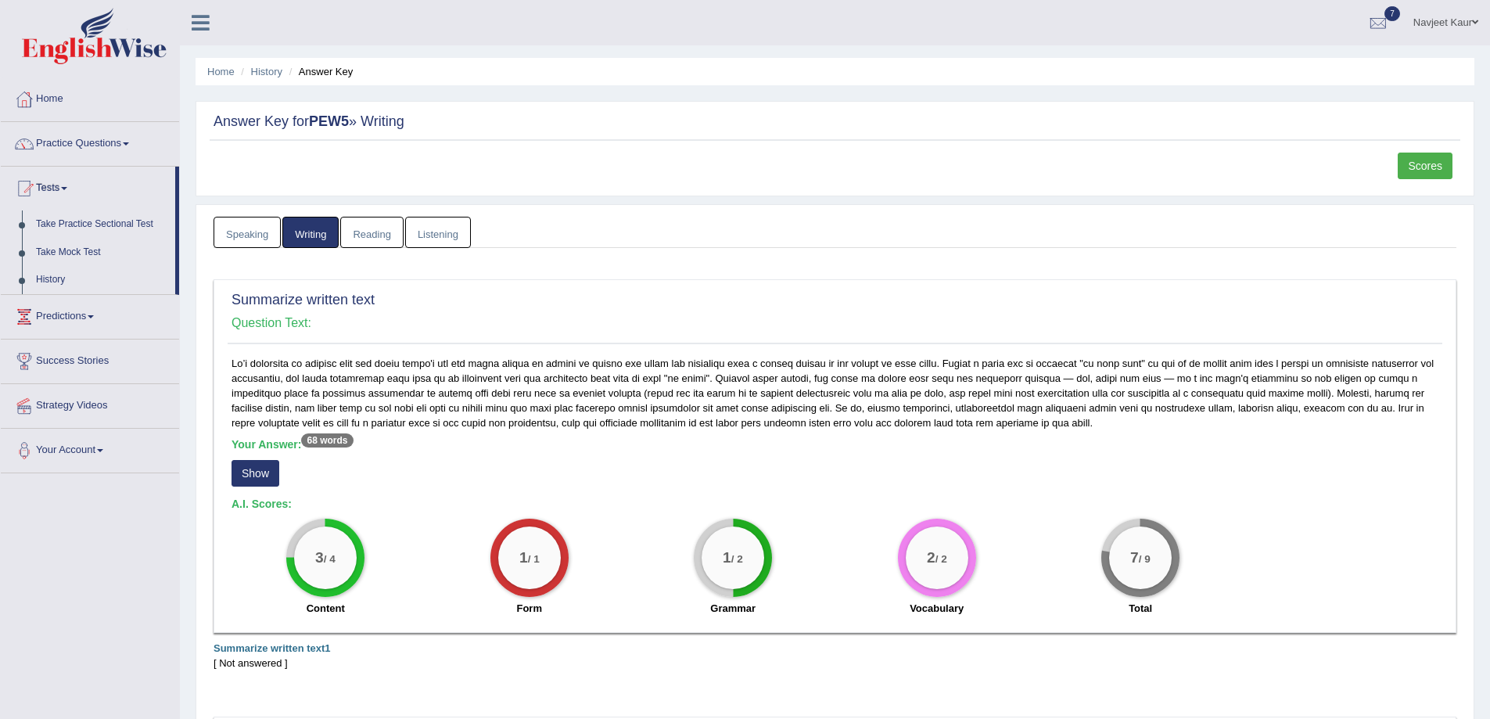
click at [92, 321] on link "Predictions" at bounding box center [90, 314] width 178 height 39
click at [84, 270] on link "Latest Predictions" at bounding box center [102, 269] width 146 height 28
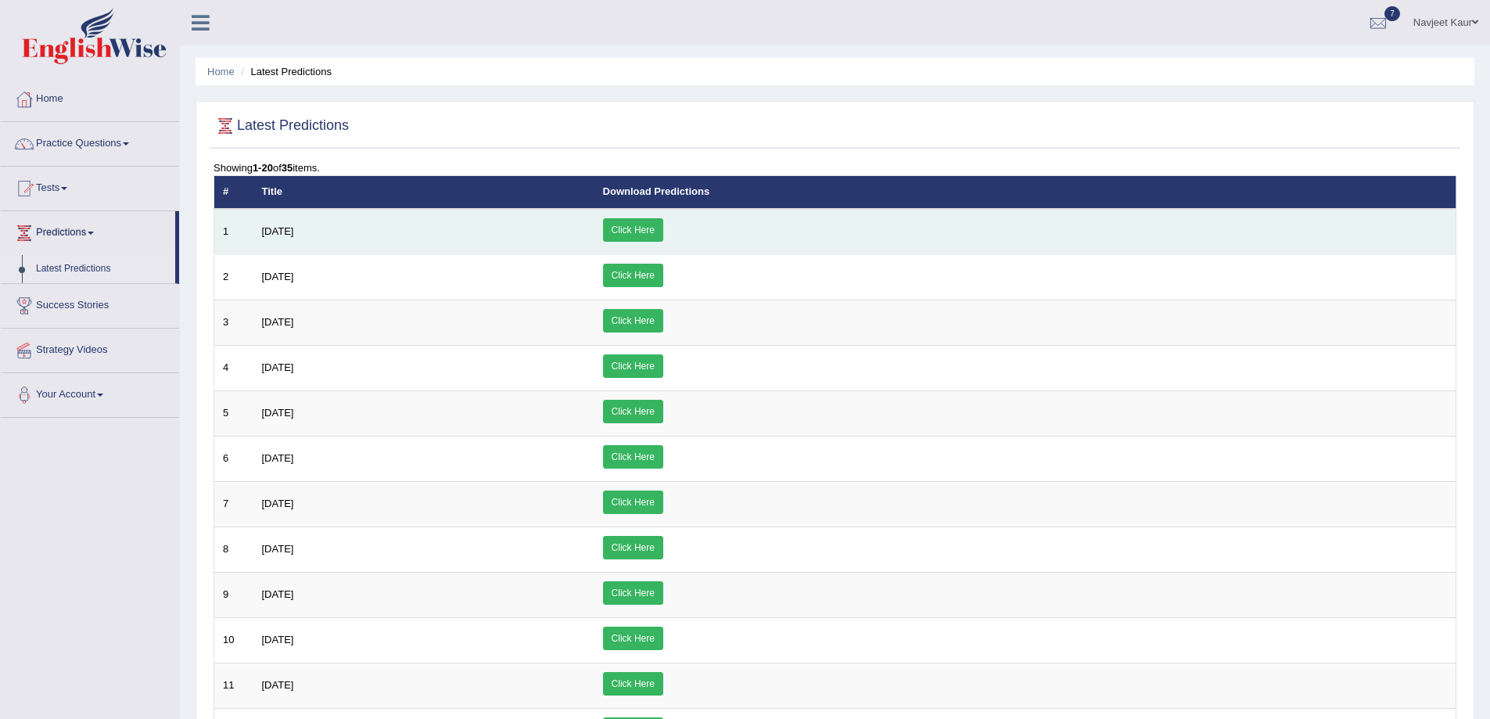
click at [663, 228] on link "Click Here" at bounding box center [633, 229] width 60 height 23
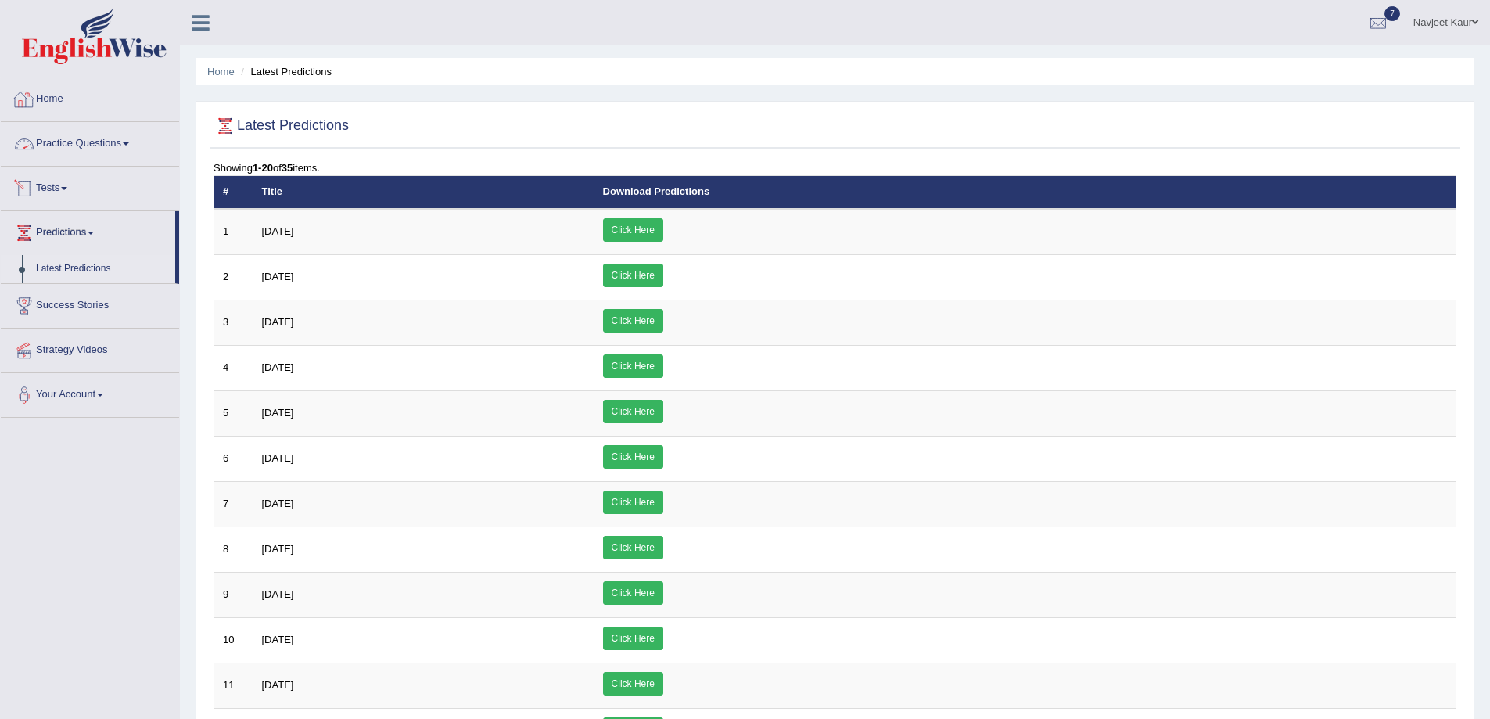
click at [77, 95] on link "Home" at bounding box center [90, 96] width 178 height 39
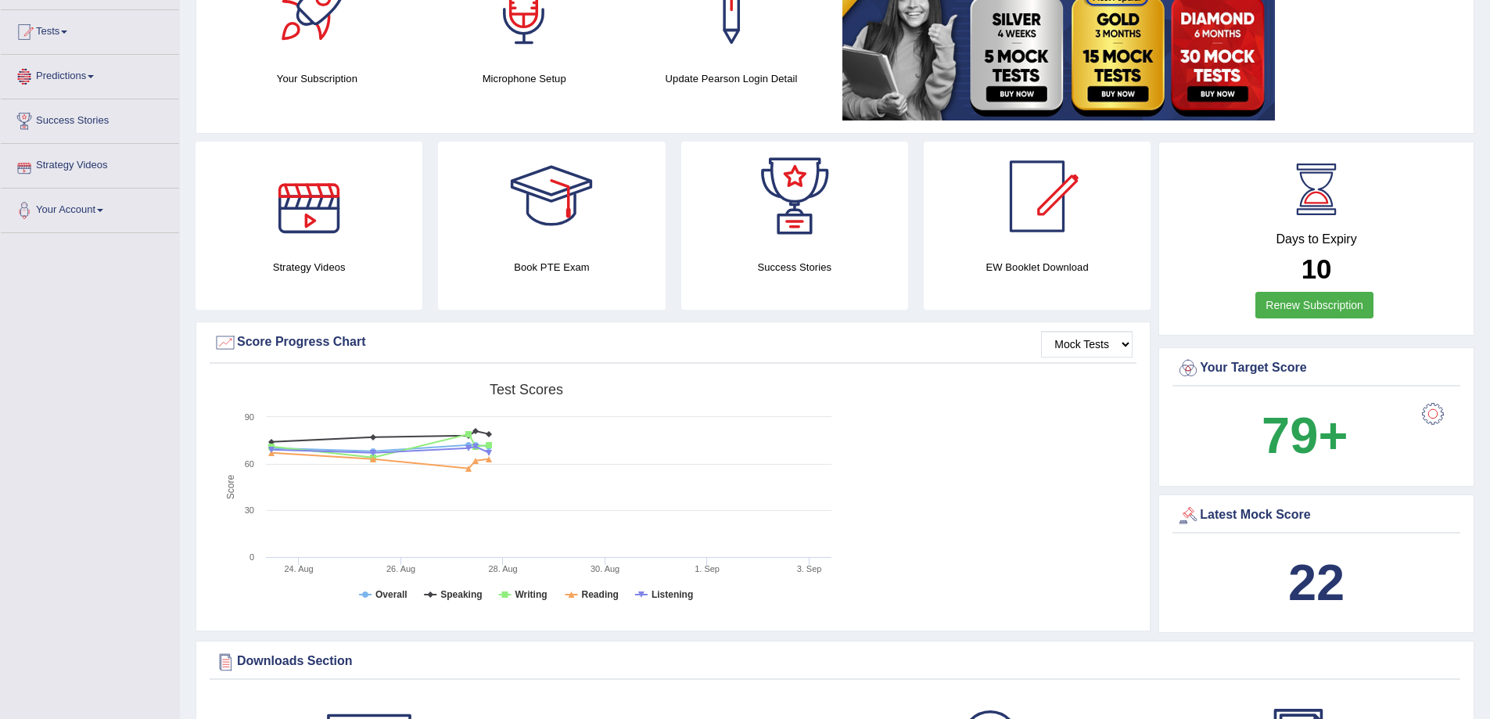
scroll to position [235, 0]
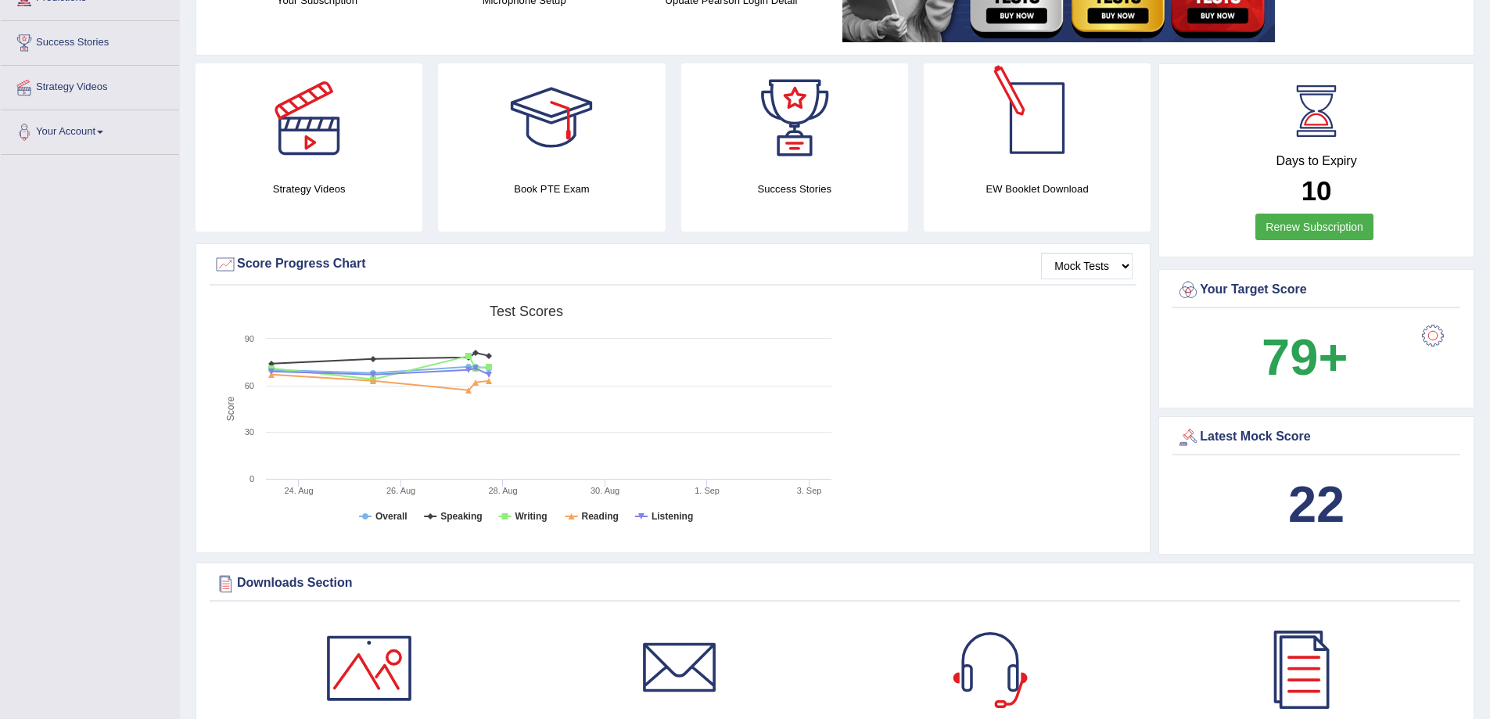
click at [1056, 114] on div at bounding box center [1038, 118] width 110 height 110
